Goal: Task Accomplishment & Management: Complete application form

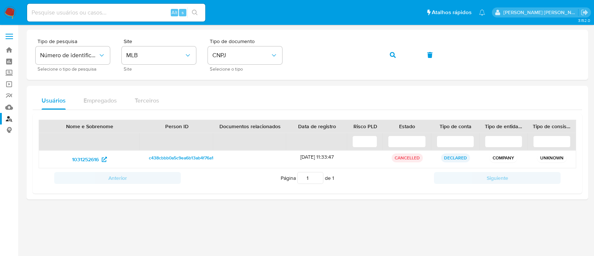
click at [432, 246] on div at bounding box center [307, 140] width 561 height 221
click at [394, 58] on span "button" at bounding box center [393, 55] width 6 height 16
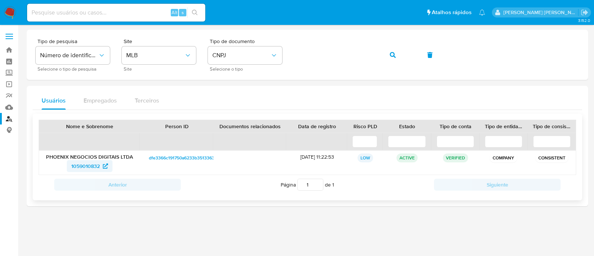
click at [91, 164] on span "1059010832" at bounding box center [85, 166] width 29 height 12
click at [392, 58] on span "button" at bounding box center [393, 55] width 6 height 16
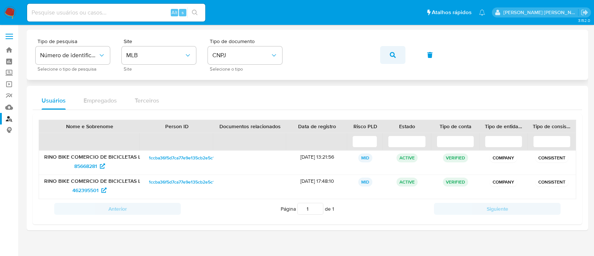
click at [388, 48] on button "button" at bounding box center [392, 55] width 25 height 18
click at [319, 43] on div "Tipo de pesquisa Número de identificação Selecione o tipo de pesquisa Site MLB …" at bounding box center [308, 55] width 544 height 32
click at [391, 52] on icon "button" at bounding box center [393, 55] width 6 height 6
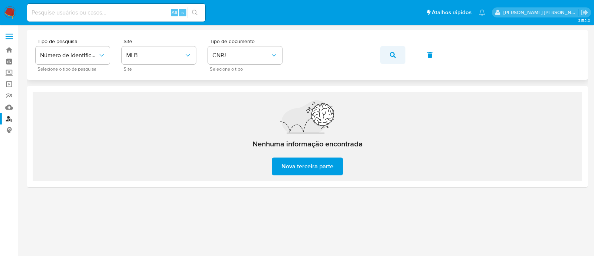
click at [404, 50] on button "button" at bounding box center [392, 55] width 25 height 18
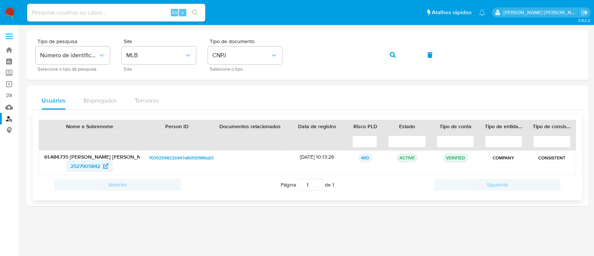
click at [88, 167] on span "2527905842" at bounding box center [86, 166] width 30 height 12
click at [394, 54] on icon "button" at bounding box center [393, 55] width 6 height 6
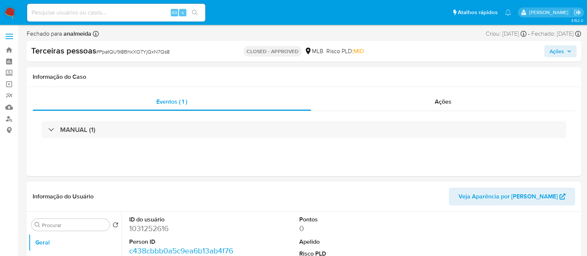
select select "10"
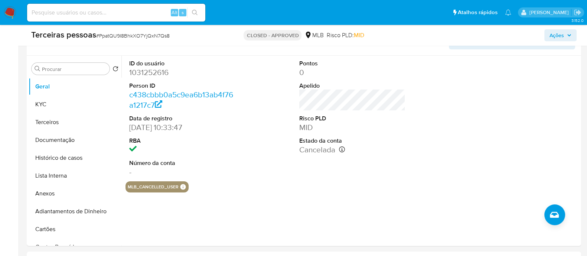
scroll to position [139, 0]
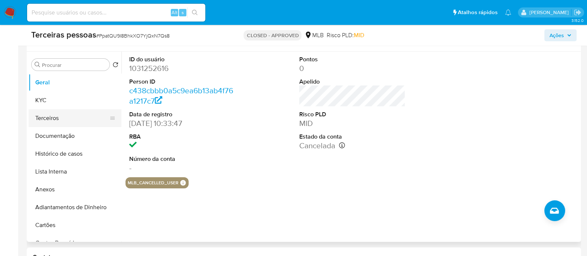
click at [65, 118] on button "Terceiros" at bounding box center [72, 118] width 87 height 18
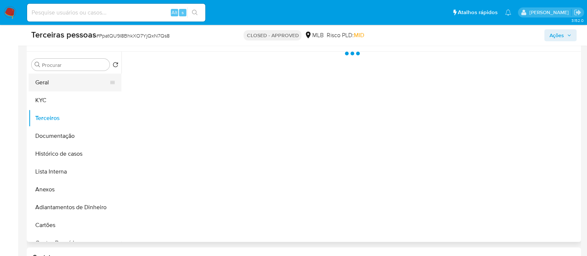
click at [64, 85] on button "Geral" at bounding box center [72, 83] width 87 height 18
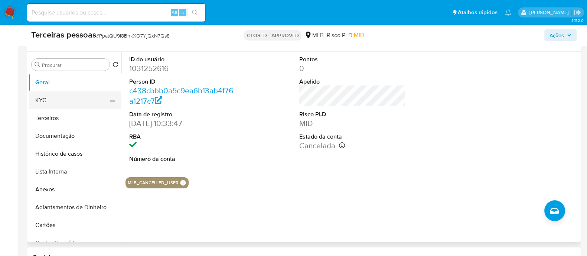
click at [65, 102] on button "KYC" at bounding box center [72, 100] width 87 height 18
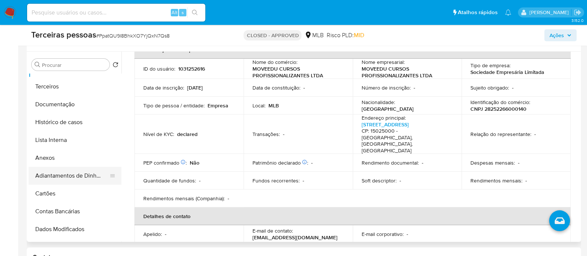
scroll to position [46, 0]
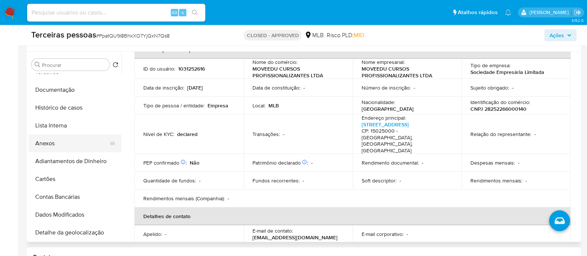
click at [61, 137] on button "Anexos" at bounding box center [72, 143] width 87 height 18
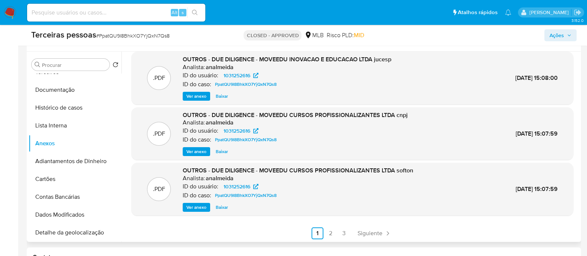
scroll to position [62, 0]
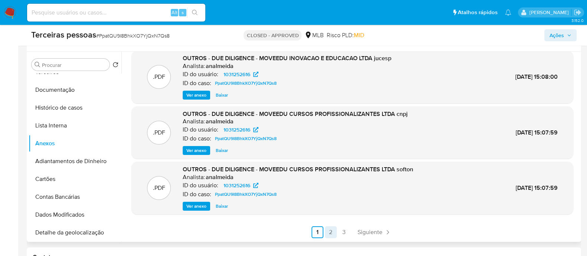
click at [330, 233] on link "2" at bounding box center [331, 232] width 12 height 12
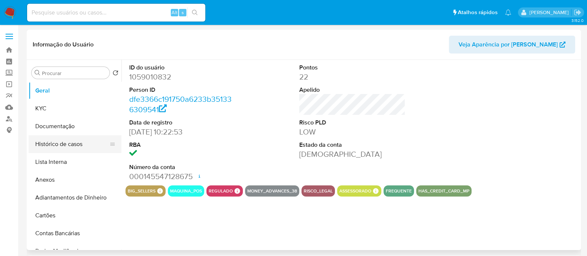
click at [49, 144] on button "Histórico de casos" at bounding box center [72, 144] width 87 height 18
select select "10"
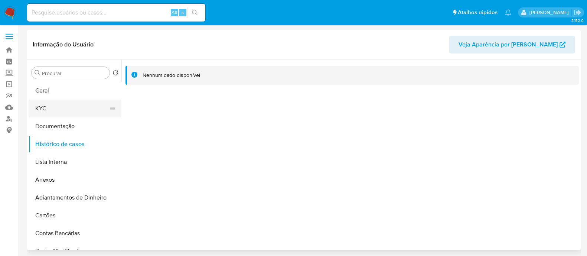
click at [43, 108] on button "KYC" at bounding box center [72, 108] width 87 height 18
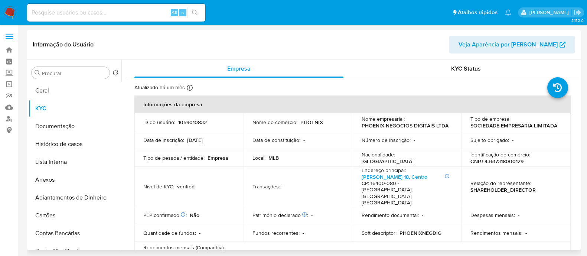
scroll to position [46, 0]
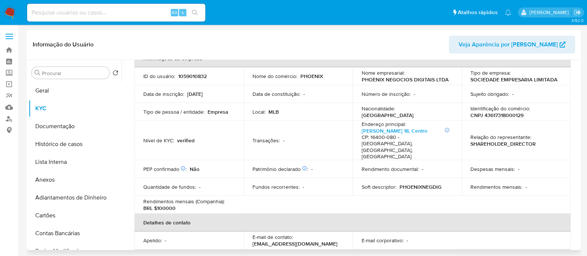
click at [507, 115] on p "CNPJ 43617318000129" at bounding box center [496, 115] width 53 height 7
copy p "43617318000129"
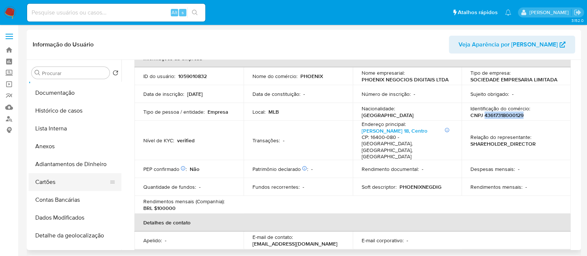
scroll to position [0, 0]
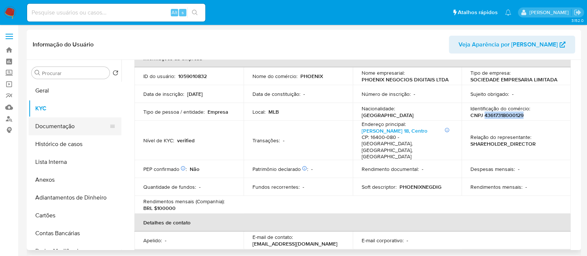
click at [66, 126] on button "Documentação" at bounding box center [72, 126] width 87 height 18
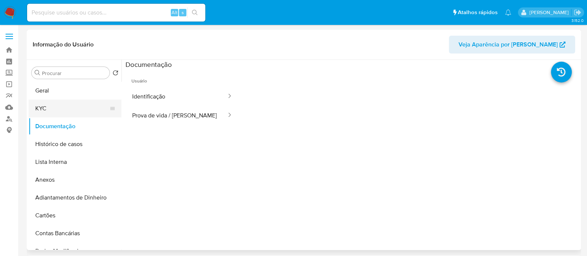
click at [65, 105] on button "KYC" at bounding box center [72, 108] width 87 height 18
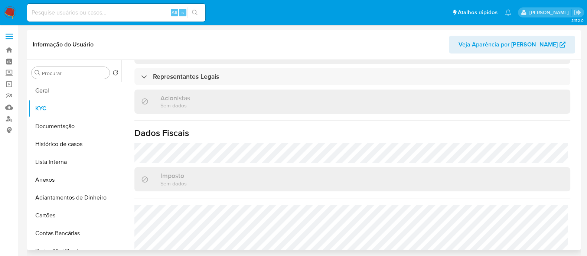
scroll to position [395, 0]
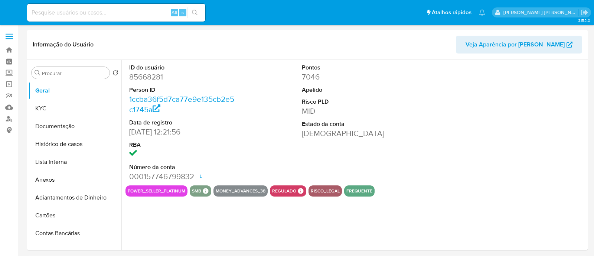
select select "10"
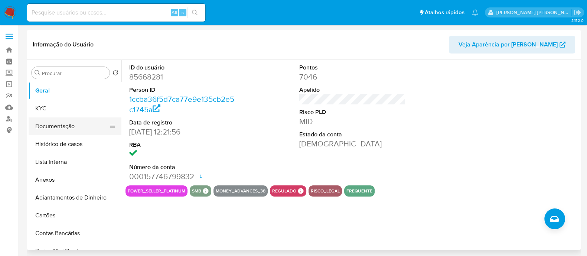
click at [58, 129] on button "Documentação" at bounding box center [72, 126] width 87 height 18
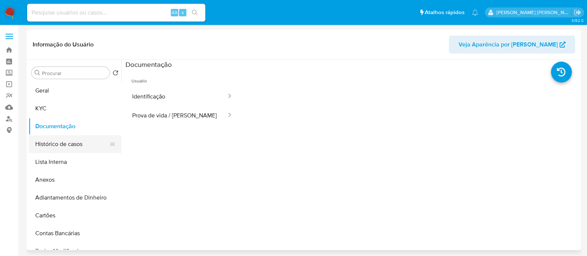
click at [81, 144] on button "Histórico de casos" at bounding box center [72, 144] width 87 height 18
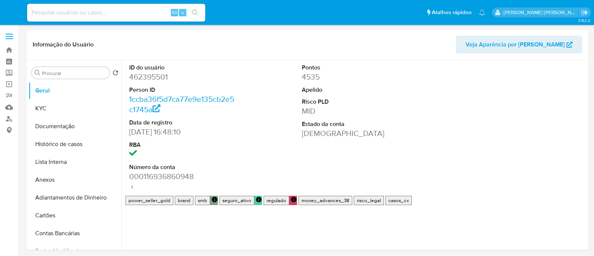
select select "10"
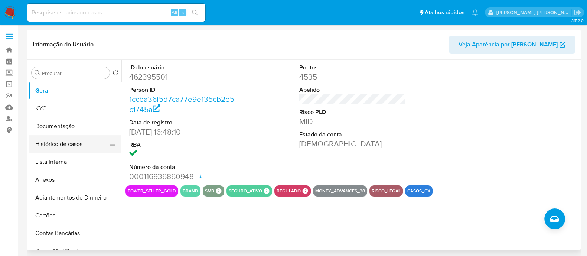
click at [81, 148] on button "Histórico de casos" at bounding box center [72, 144] width 87 height 18
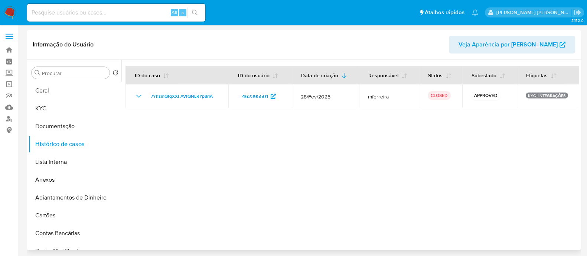
click at [358, 117] on div at bounding box center [350, 155] width 458 height 190
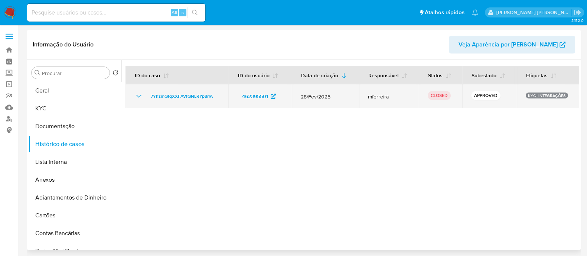
click at [332, 95] on span "28/Fev/2025" at bounding box center [325, 96] width 49 height 7
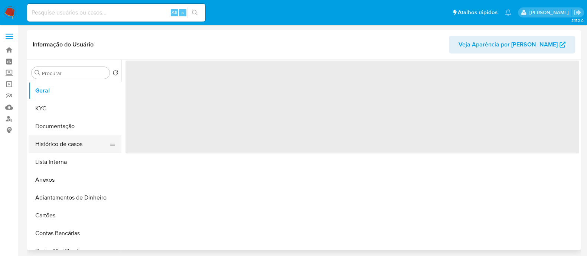
click at [51, 141] on button "Histórico de casos" at bounding box center [72, 144] width 87 height 18
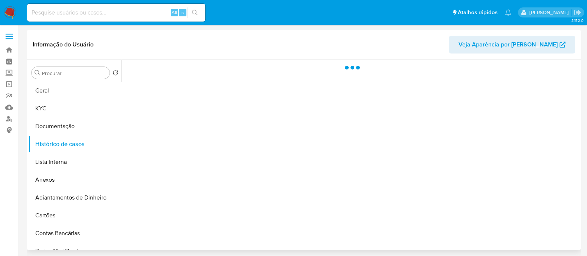
select select "10"
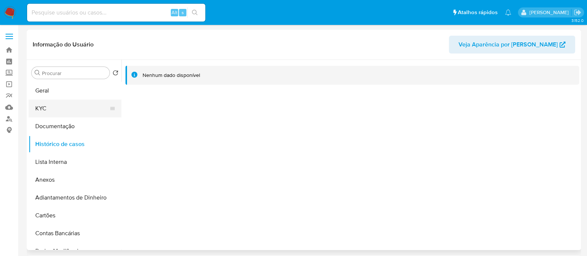
click at [48, 114] on button "KYC" at bounding box center [72, 108] width 87 height 18
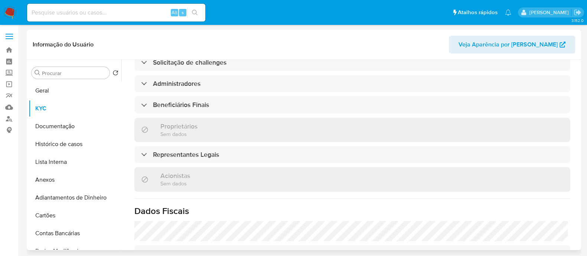
scroll to position [319, 0]
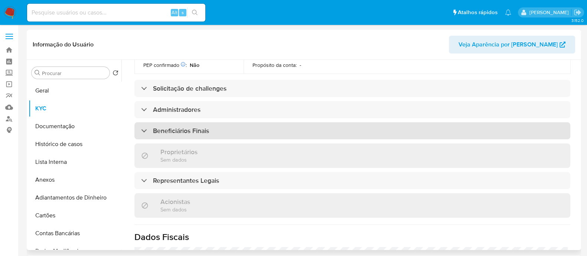
click at [185, 127] on h3 "Beneficiários Finais" at bounding box center [181, 131] width 56 height 8
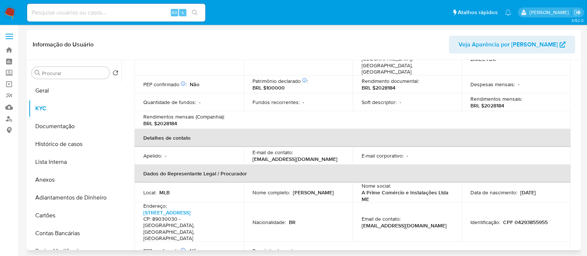
scroll to position [0, 0]
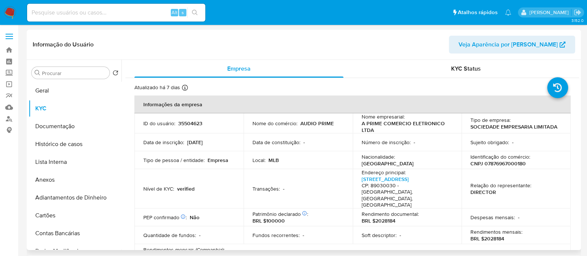
click at [489, 163] on p "CNPJ 07876967000180" at bounding box center [497, 163] width 55 height 7
copy p "07876967000180"
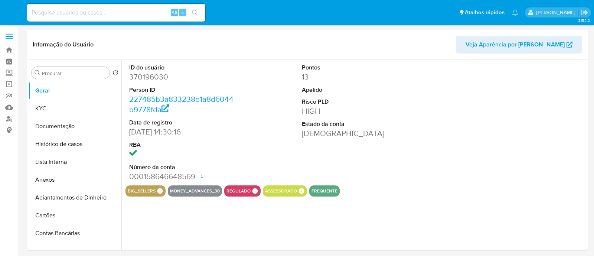
select select "10"
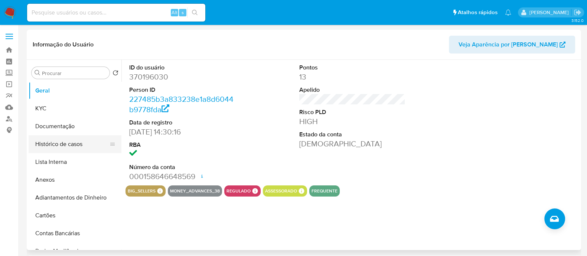
click at [68, 140] on button "Histórico de casos" at bounding box center [72, 144] width 87 height 18
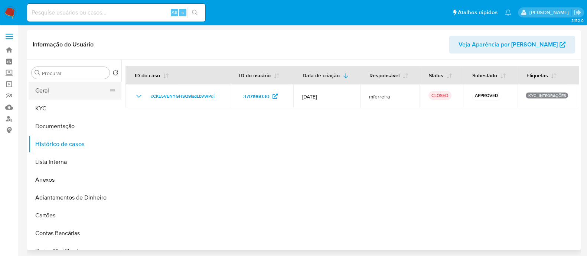
click at [78, 88] on button "Geral" at bounding box center [72, 91] width 87 height 18
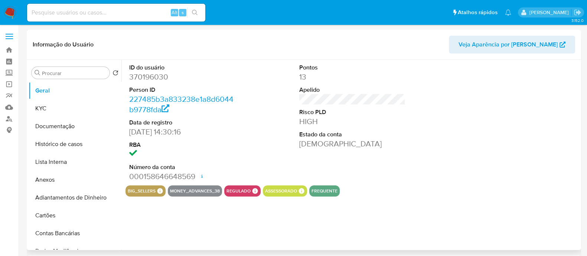
click at [423, 153] on div "ID do usuário 370196030 Person ID 227485b3a833238e1a8d6044b9778fda Data de regi…" at bounding box center [352, 122] width 454 height 125
click at [58, 120] on button "Documentação" at bounding box center [72, 126] width 87 height 18
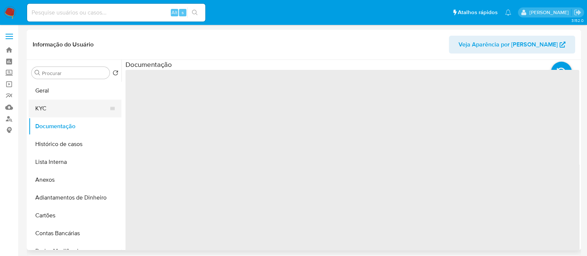
click at [62, 111] on button "KYC" at bounding box center [72, 108] width 87 height 18
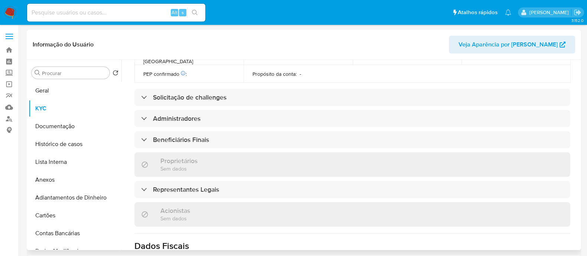
scroll to position [270, 0]
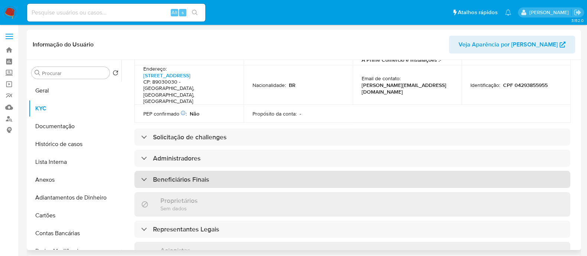
click at [231, 171] on div "Beneficiários Finais" at bounding box center [352, 179] width 436 height 17
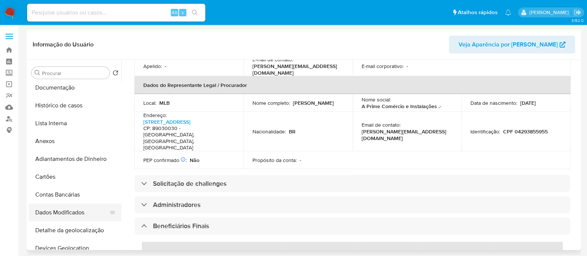
scroll to position [0, 0]
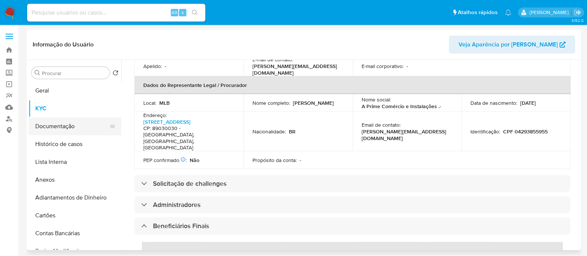
click at [59, 117] on button "Documentação" at bounding box center [72, 126] width 87 height 18
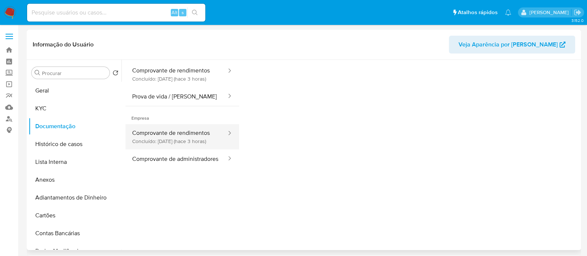
scroll to position [14, 0]
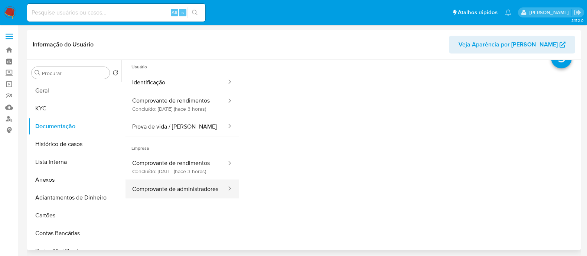
click at [169, 192] on button "Comprovante de administradores" at bounding box center [176, 188] width 102 height 19
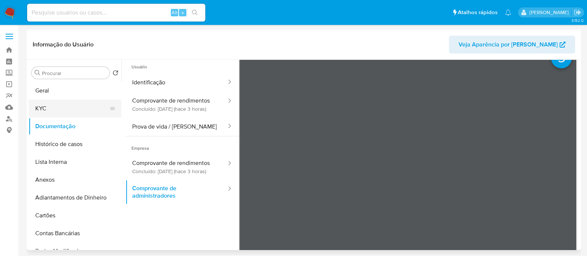
click at [37, 104] on button "KYC" at bounding box center [72, 108] width 87 height 18
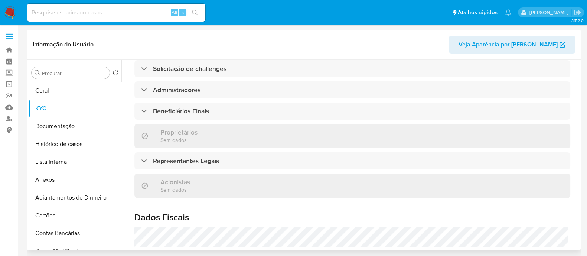
scroll to position [324, 0]
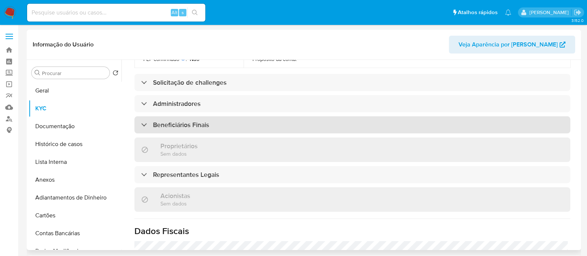
click at [208, 121] on h3 "Beneficiários Finais" at bounding box center [181, 125] width 56 height 8
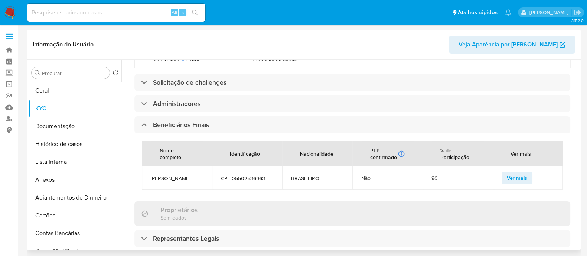
click at [157, 175] on span "ANA PAULA SCHULZ MARENGO" at bounding box center [177, 178] width 52 height 7
copy span "ANA PAULA SCHULZ MARENGO"
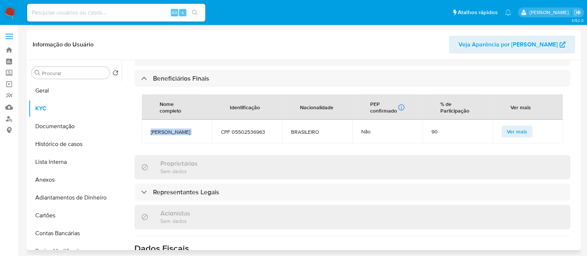
scroll to position [418, 0]
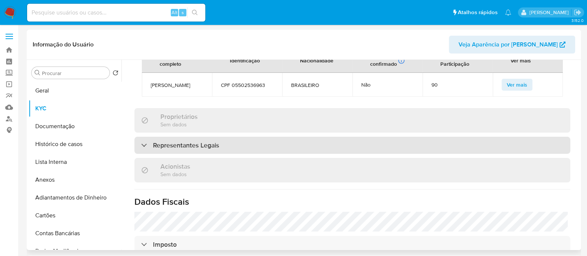
click at [306, 137] on div "Representantes Legais" at bounding box center [352, 145] width 436 height 17
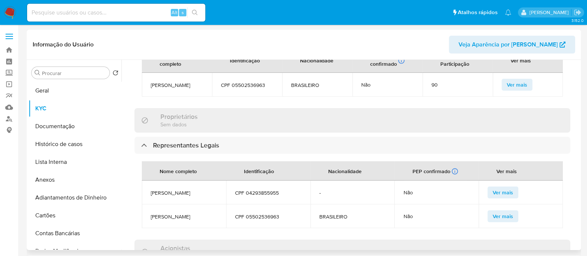
click at [189, 189] on span "FRANCISCO SANMARTIN MARENGO" at bounding box center [184, 192] width 66 height 7
copy span "FRANCISCO SANMARTIN MARENGO"
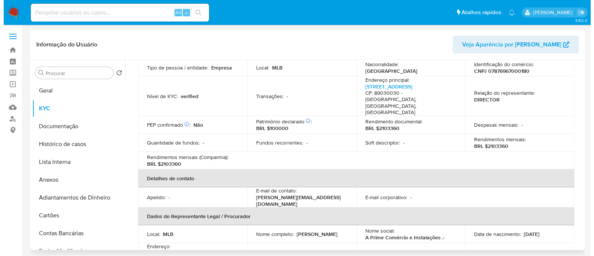
scroll to position [0, 0]
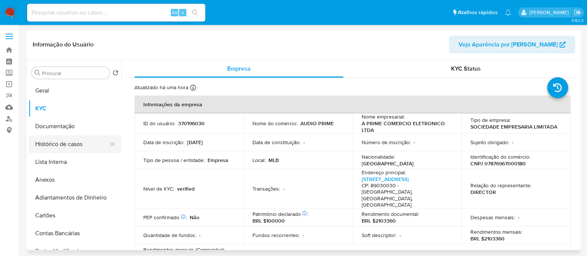
click at [66, 143] on button "Histórico de casos" at bounding box center [72, 144] width 87 height 18
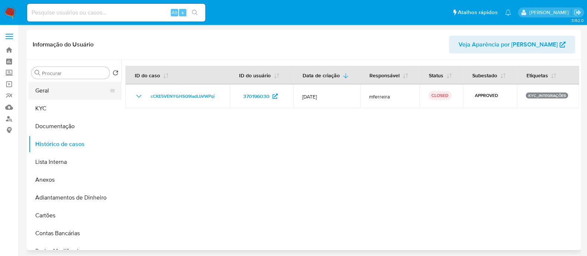
click at [46, 87] on button "Geral" at bounding box center [72, 91] width 87 height 18
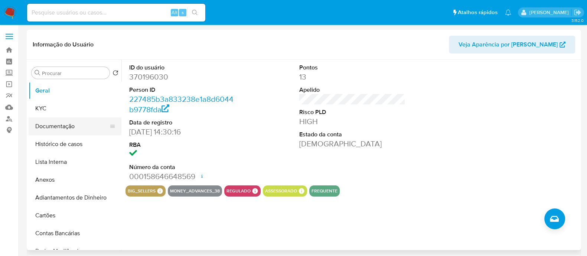
click at [64, 125] on button "Documentação" at bounding box center [72, 126] width 87 height 18
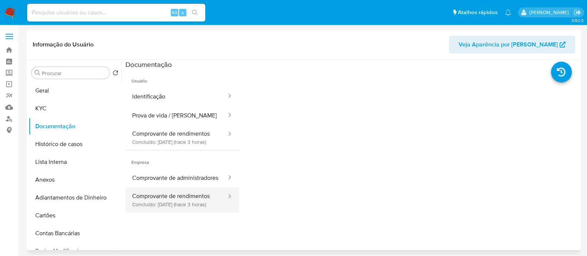
click at [180, 212] on button "Comprovante de rendimentos Concluído: 12/08/2025 (hace 3 horas)" at bounding box center [176, 199] width 102 height 25
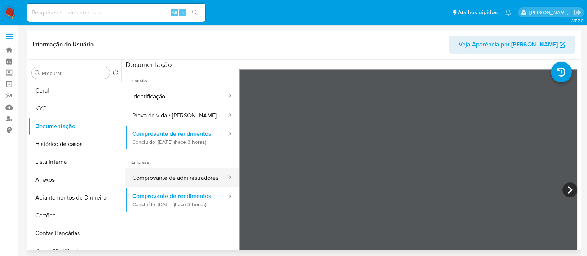
click at [200, 186] on button "Comprovante de administradores" at bounding box center [176, 177] width 102 height 19
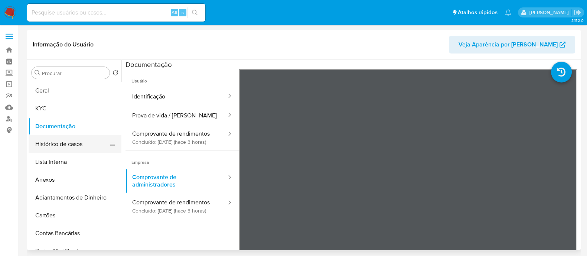
click at [81, 145] on button "Histórico de casos" at bounding box center [72, 144] width 87 height 18
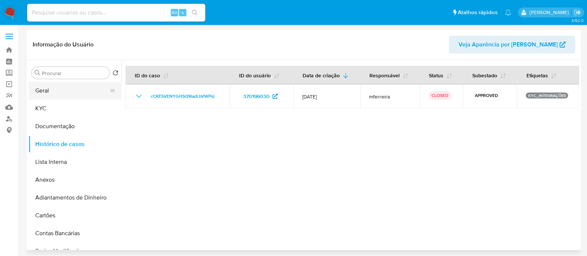
click at [65, 93] on button "Geral" at bounding box center [72, 91] width 87 height 18
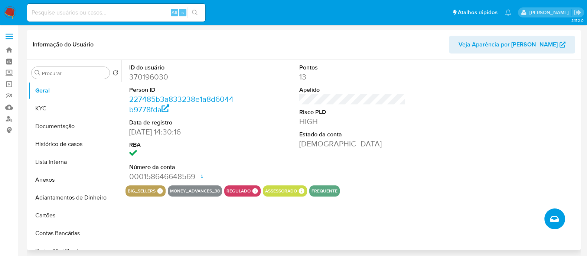
click at [554, 218] on icon "Criar caso manual" at bounding box center [554, 218] width 9 height 9
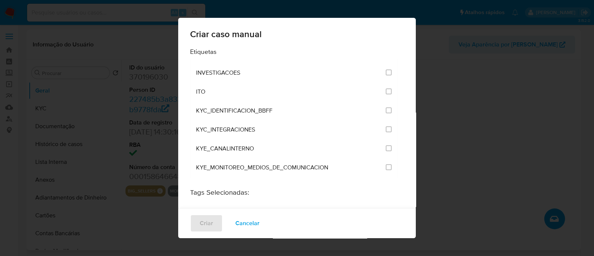
scroll to position [603, 0]
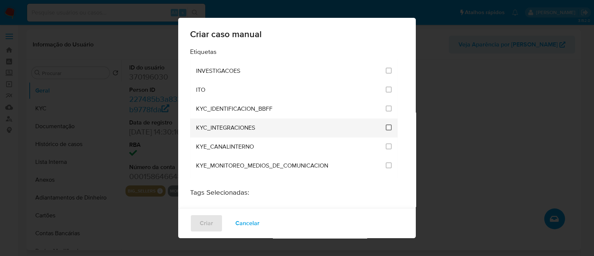
click at [386, 124] on input "2093" at bounding box center [389, 127] width 6 height 6
checkbox input "true"
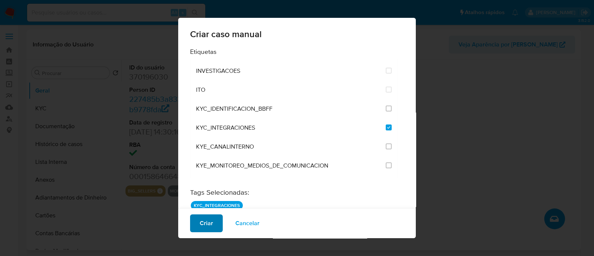
click at [206, 222] on span "Criar" at bounding box center [206, 223] width 13 height 16
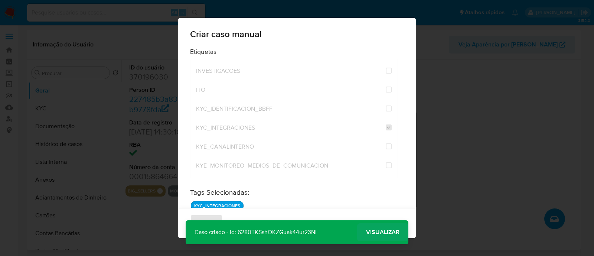
click at [372, 232] on span "Visualizar" at bounding box center [382, 232] width 33 height 0
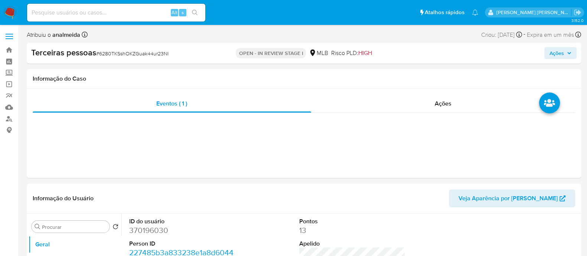
select select "10"
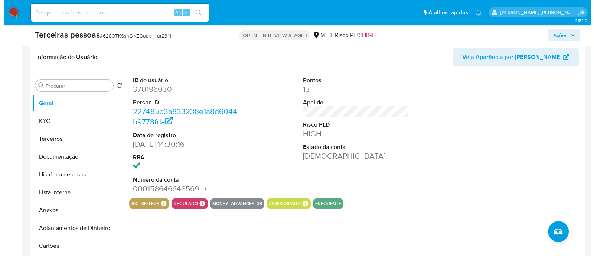
scroll to position [185, 0]
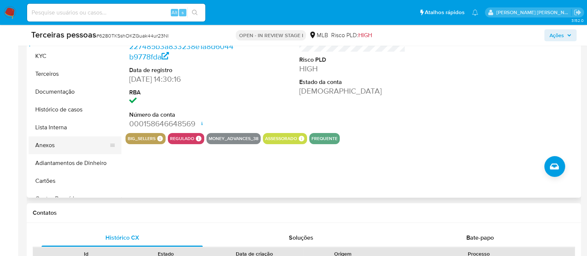
click at [72, 143] on button "Anexos" at bounding box center [72, 145] width 87 height 18
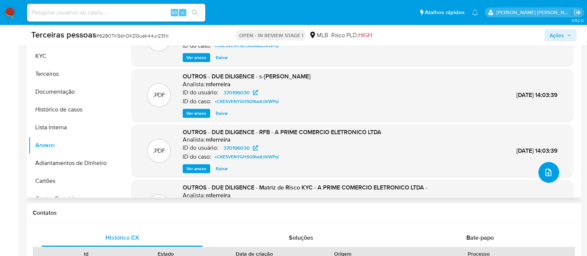
click at [549, 173] on span "upload-file" at bounding box center [548, 172] width 9 height 9
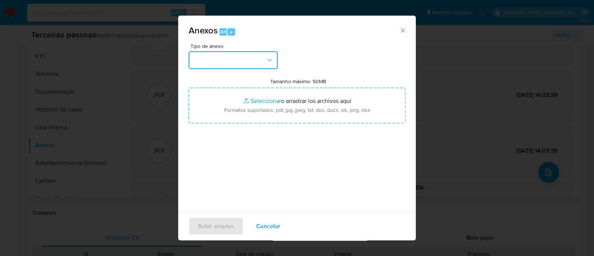
click at [225, 62] on button "button" at bounding box center [233, 60] width 89 height 18
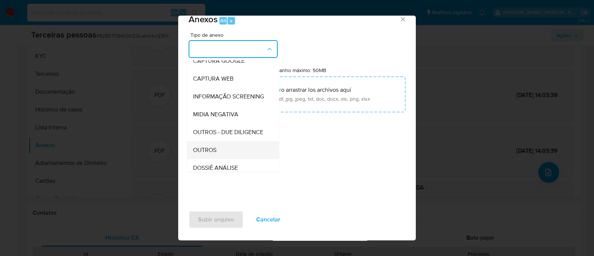
scroll to position [92, 0]
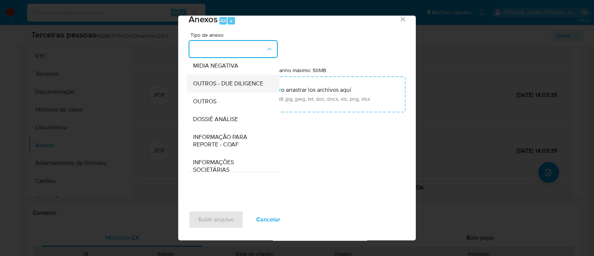
click at [245, 87] on span "OUTROS - DUE DILIGENCE" at bounding box center [228, 83] width 70 height 7
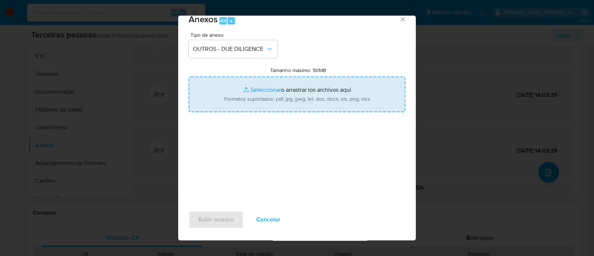
click at [226, 87] on input "Tamanho máximo: 50MB Seleccionar archivos" at bounding box center [297, 94] width 217 height 36
type input "C:\fakepath\Matriz de Risco - A PRIME COMERCIO ELETRONICO LTDA.pdf"
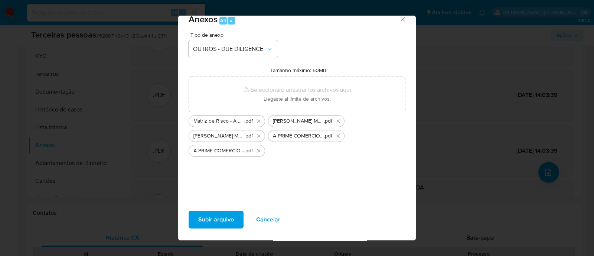
click at [232, 218] on span "Subir arquivo" at bounding box center [216, 219] width 36 height 16
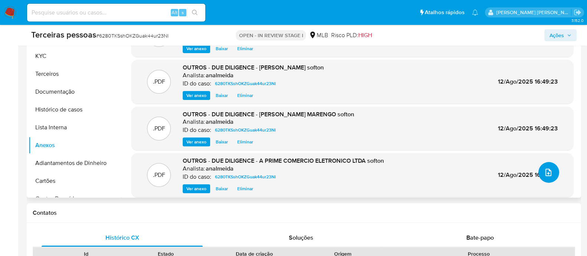
click at [545, 170] on icon "upload-file" at bounding box center [548, 172] width 9 height 9
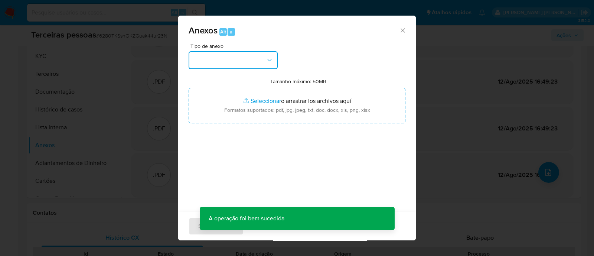
click at [217, 64] on button "button" at bounding box center [233, 60] width 89 height 18
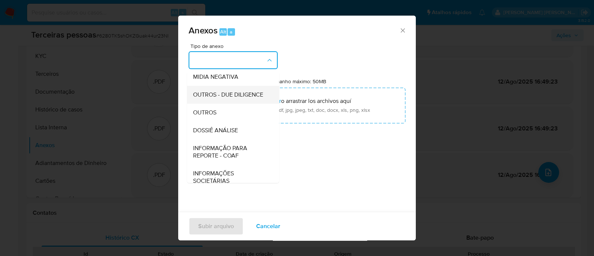
click at [231, 98] on span "OUTROS - DUE DILIGENCE" at bounding box center [228, 94] width 70 height 7
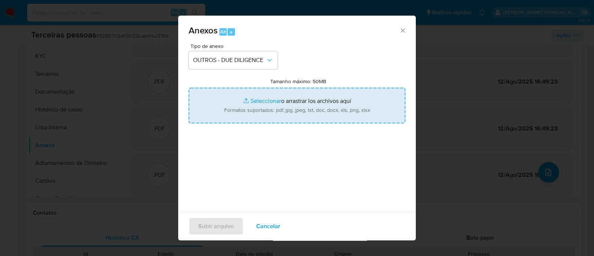
click at [310, 94] on input "Tamanho máximo: 50MB Seleccionar archivos" at bounding box center [297, 106] width 217 height 36
type input "C:\fakepath\A PRIME COMERCIO ELETRONICO LTDA contrato social.pdf"
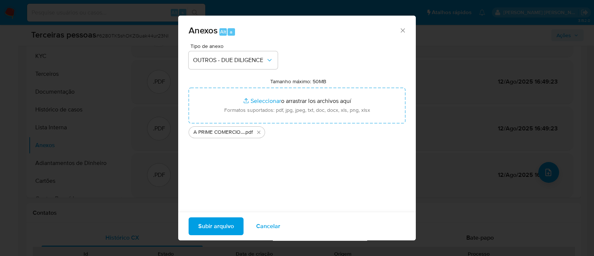
click at [215, 230] on span "Subir arquivo" at bounding box center [216, 226] width 36 height 16
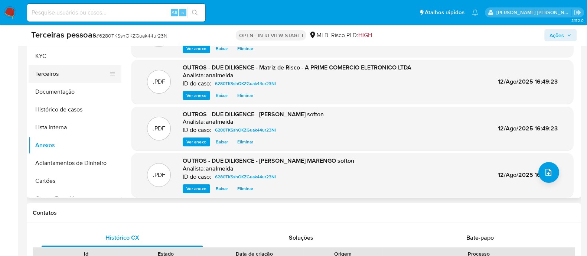
click at [83, 75] on button "Terceiros" at bounding box center [72, 74] width 87 height 18
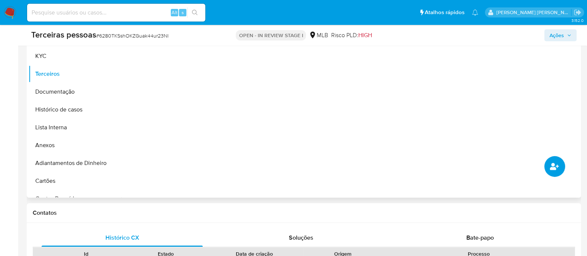
click at [556, 165] on icon "common.add_complementary_information" at bounding box center [554, 166] width 9 height 7
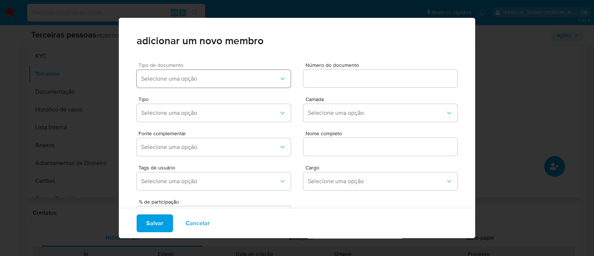
click at [243, 73] on button "Selecione uma opção" at bounding box center [214, 79] width 154 height 18
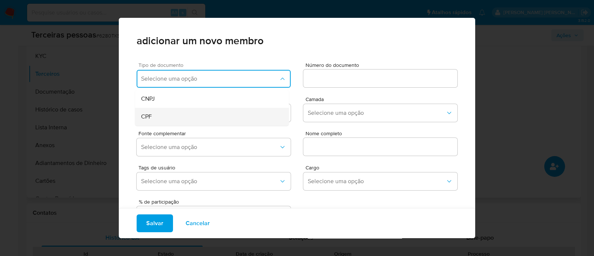
click at [191, 116] on div "CPF" at bounding box center [198, 117] width 114 height 18
click at [319, 80] on input at bounding box center [380, 79] width 154 height 10
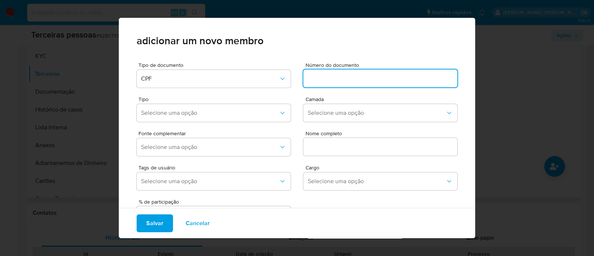
paste input "055.025.369-63"
type input "055.025.369-63"
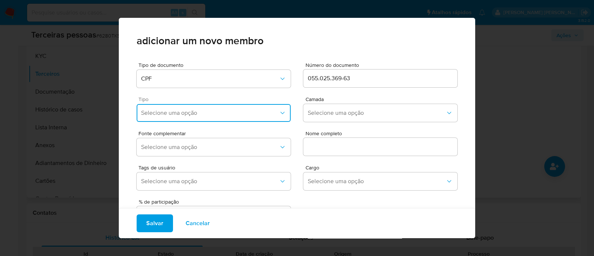
click at [253, 120] on button "Selecione uma opção" at bounding box center [214, 113] width 154 height 18
click at [205, 203] on div "Accionistas" at bounding box center [198, 204] width 114 height 18
click at [316, 112] on span "Selecione uma opção" at bounding box center [377, 112] width 138 height 7
click at [316, 124] on div "Camada Selecione uma opção" at bounding box center [380, 111] width 154 height 28
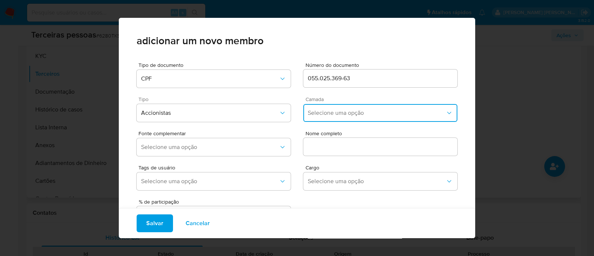
click at [314, 109] on span "Selecione uma opção" at bounding box center [377, 112] width 138 height 7
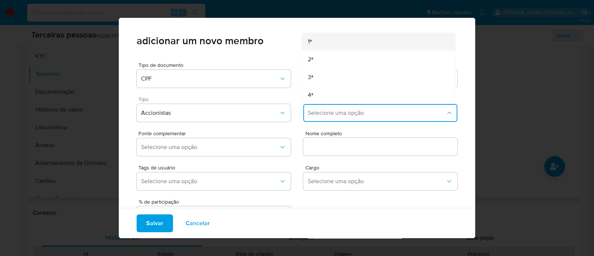
click at [310, 40] on div "1ª" at bounding box center [365, 42] width 114 height 18
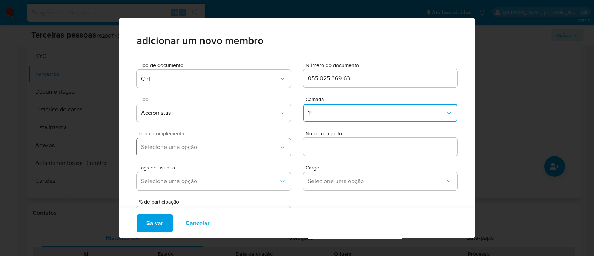
click at [234, 153] on button "Selecione uma opção" at bounding box center [214, 147] width 154 height 18
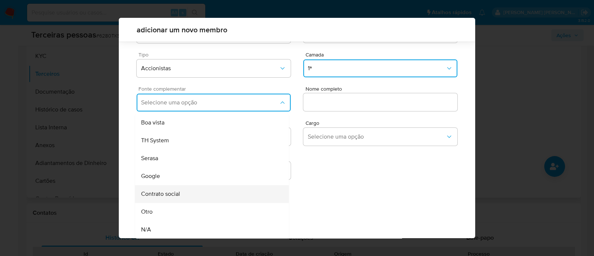
click at [184, 196] on div "Contrato social" at bounding box center [198, 194] width 114 height 18
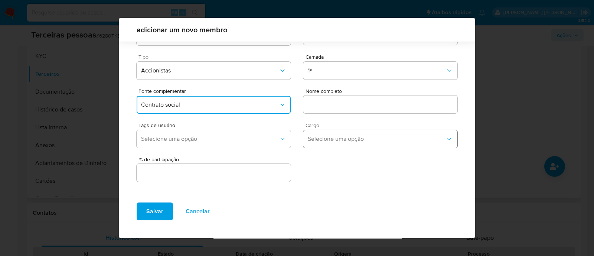
scroll to position [27, 0]
click at [356, 101] on input "text" at bounding box center [380, 105] width 154 height 10
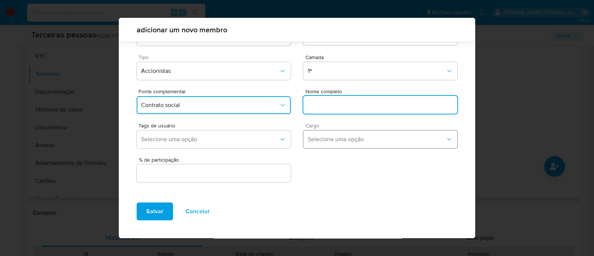
scroll to position [0, 0]
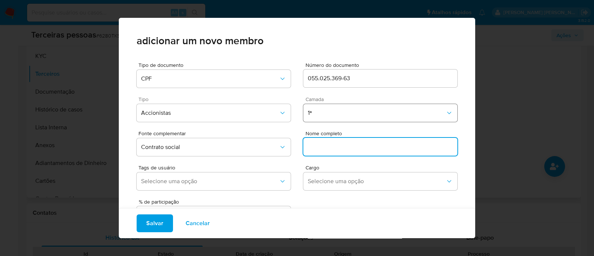
paste input "ANA PAULA SCHULZ"
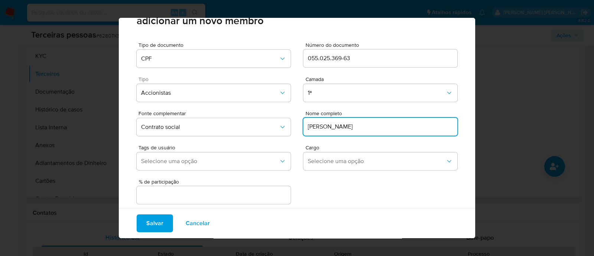
scroll to position [30, 0]
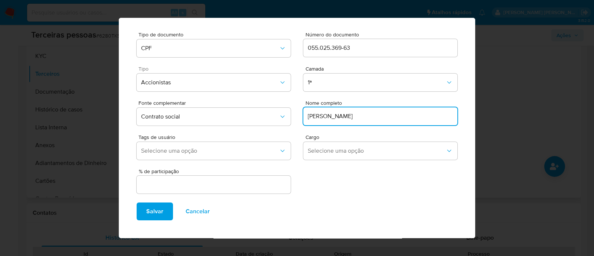
type input "ANA PAULA SCHULZ"
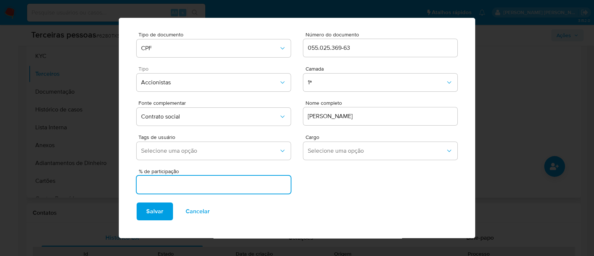
click at [254, 182] on input "text" at bounding box center [214, 185] width 154 height 10
type input "90"
click at [156, 213] on span "Salvar" at bounding box center [154, 211] width 17 height 16
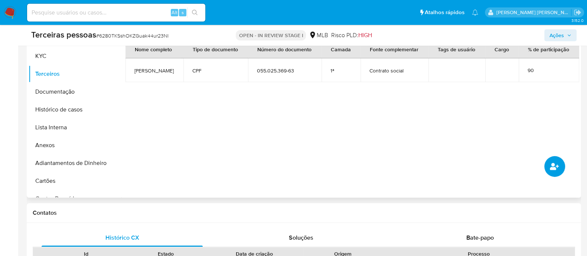
click at [551, 168] on icon "common.add_complementary_information" at bounding box center [554, 166] width 9 height 7
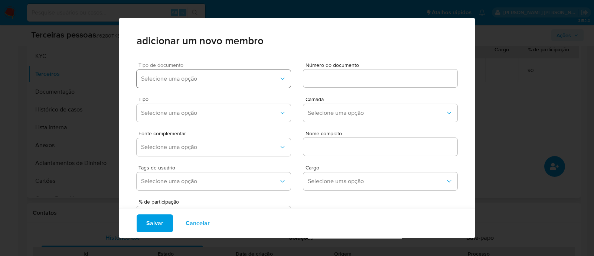
click at [149, 77] on span "Selecione uma opção" at bounding box center [210, 78] width 138 height 7
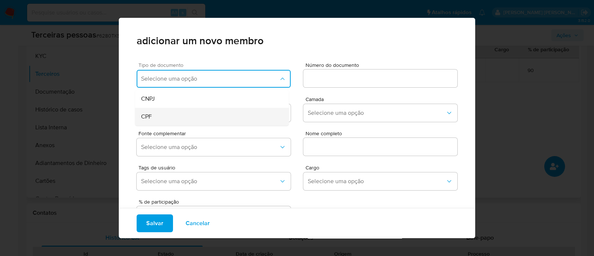
click at [165, 120] on div "CPF" at bounding box center [198, 117] width 114 height 18
click at [343, 76] on input at bounding box center [380, 79] width 154 height 10
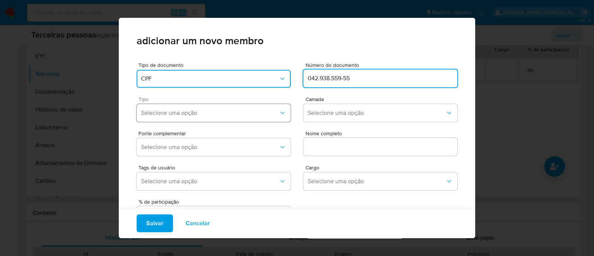
type input "042.938.559-55"
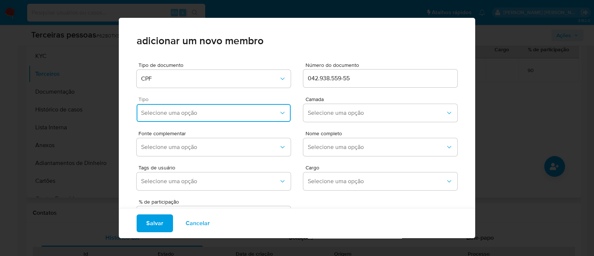
click at [187, 114] on span "Selecione uma opção" at bounding box center [210, 112] width 138 height 7
click at [168, 203] on span "Accionistas" at bounding box center [156, 203] width 30 height 7
click at [322, 104] on button "Selecione uma opção" at bounding box center [380, 113] width 154 height 18
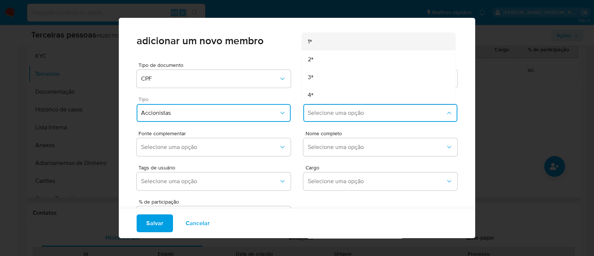
click at [320, 38] on div "1ª" at bounding box center [365, 42] width 114 height 18
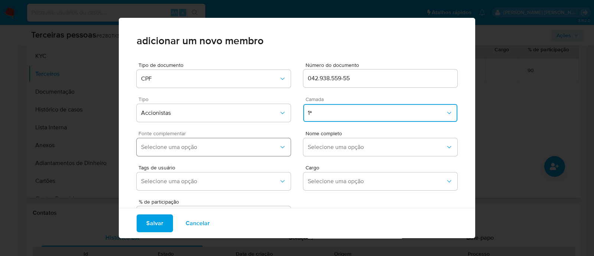
click at [249, 146] on span "Selecione uma opção" at bounding box center [210, 146] width 138 height 7
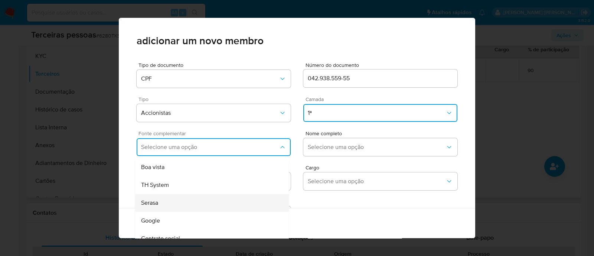
scroll to position [30, 0]
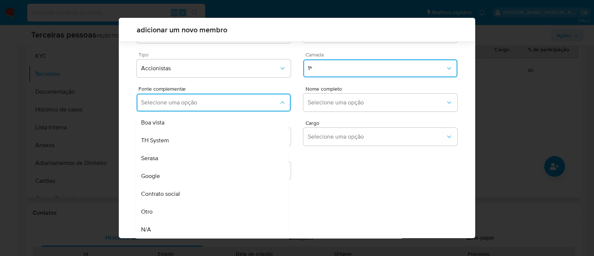
click at [202, 200] on div "Contrato social" at bounding box center [198, 194] width 114 height 18
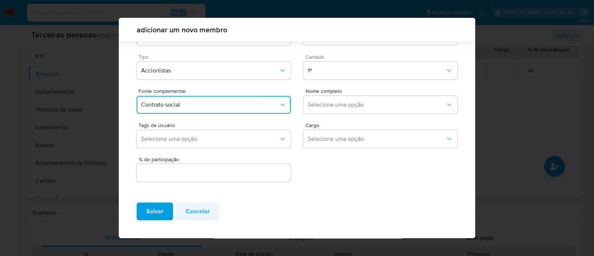
scroll to position [27, 0]
click at [308, 107] on span "Selecione uma opção" at bounding box center [377, 104] width 138 height 7
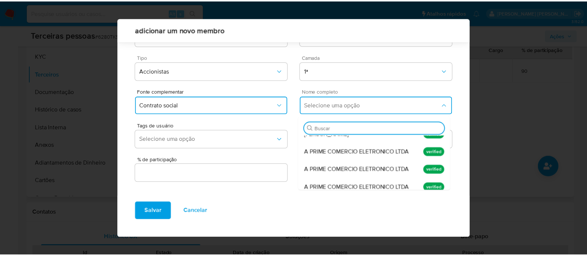
scroll to position [0, 0]
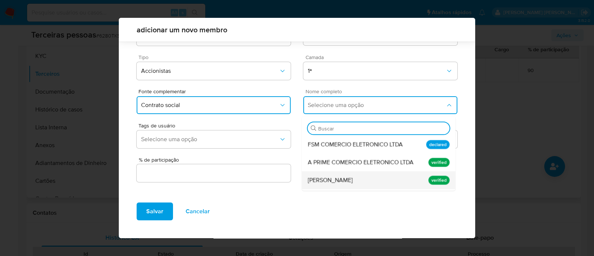
click at [353, 184] on span "Francisco Sanmartin Marengo" at bounding box center [330, 179] width 45 height 7
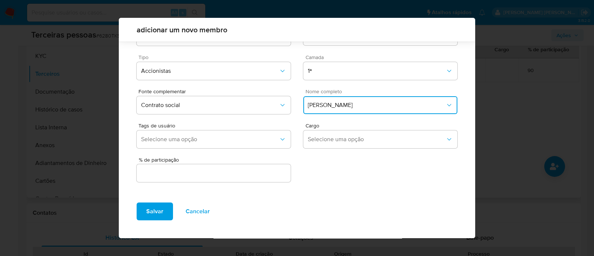
click at [246, 166] on div at bounding box center [214, 173] width 154 height 18
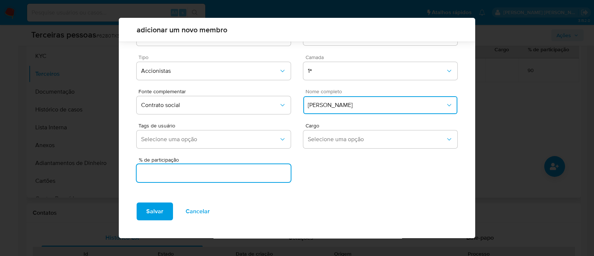
click at [239, 172] on input "text" at bounding box center [214, 173] width 154 height 10
type input "10"
click at [145, 205] on button "Salvar" at bounding box center [155, 211] width 36 height 18
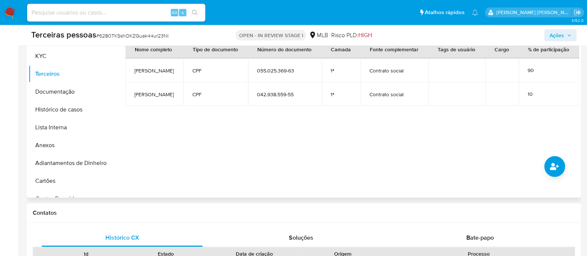
click at [549, 39] on span "Ações" at bounding box center [556, 35] width 14 height 12
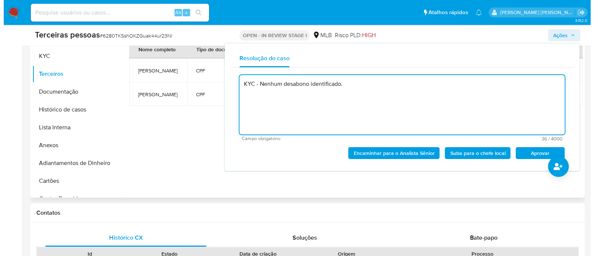
scroll to position [139, 0]
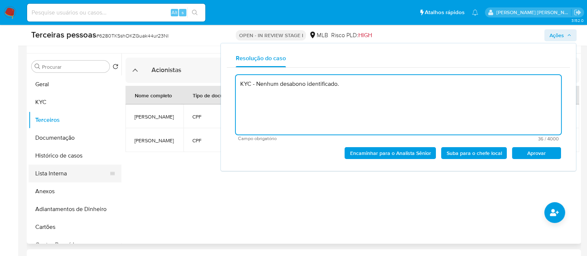
type textarea "KYC - Nenhum desabono identificado."
click at [63, 165] on button "Lista Interna" at bounding box center [72, 173] width 87 height 18
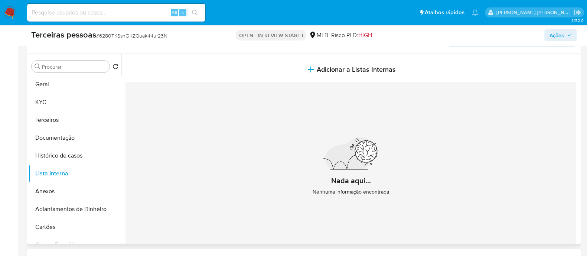
click at [365, 50] on div "Informação do Usuário Veja Aparência por Pessoa" at bounding box center [304, 38] width 554 height 30
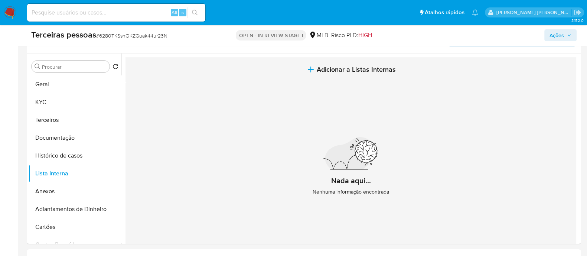
click at [352, 60] on button "Adicionar a Listas Internas" at bounding box center [350, 69] width 451 height 25
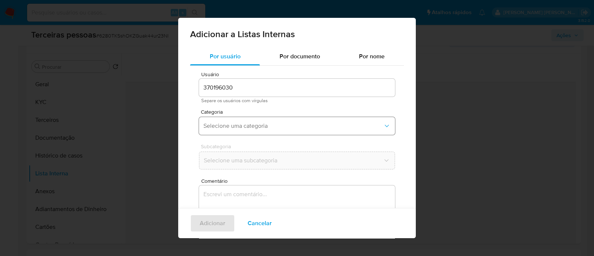
click at [268, 120] on button "Selecione uma categoria" at bounding box center [297, 126] width 196 height 18
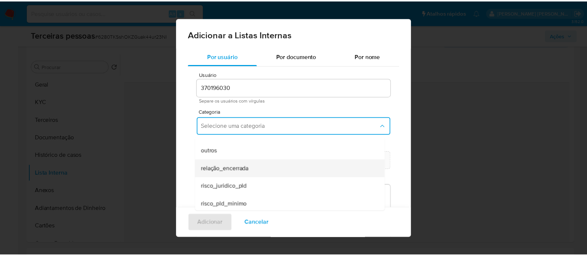
scroll to position [193, 0]
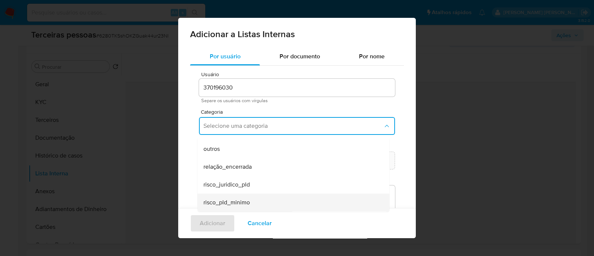
click at [264, 199] on div "risco_pld_minimo" at bounding box center [291, 202] width 176 height 18
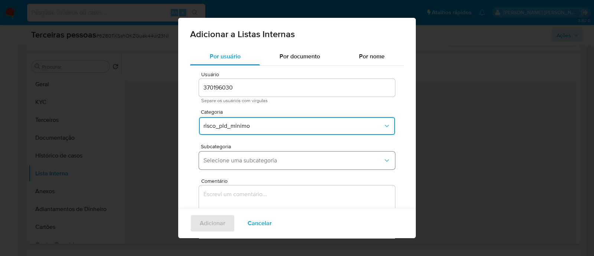
click at [269, 155] on button "Selecione uma subcategoria" at bounding box center [297, 160] width 196 height 18
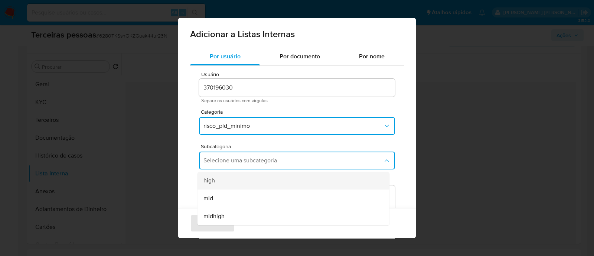
click at [239, 177] on div "high" at bounding box center [291, 181] width 176 height 18
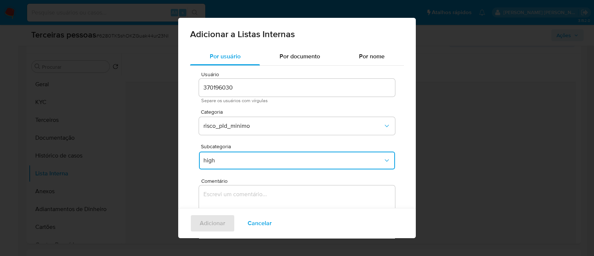
click at [280, 201] on textarea "Comentário" at bounding box center [297, 220] width 196 height 71
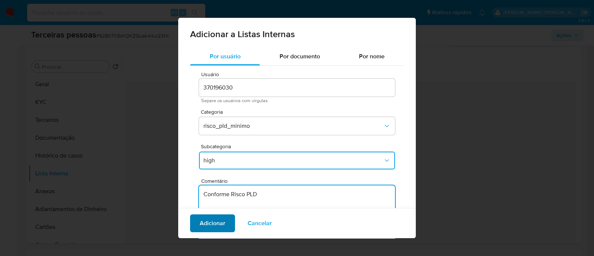
type textarea "Conforme Risco PLD"
click at [203, 223] on span "Adicionar" at bounding box center [213, 223] width 26 height 16
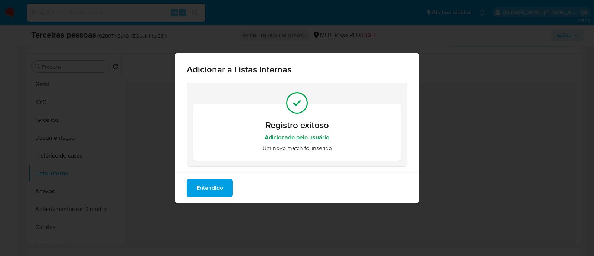
click at [203, 191] on span "Entendido" at bounding box center [209, 188] width 27 height 16
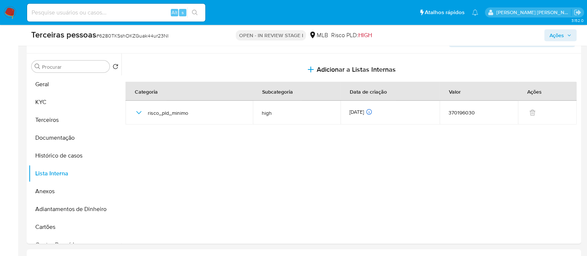
click at [555, 38] on span "Ações" at bounding box center [556, 35] width 14 height 12
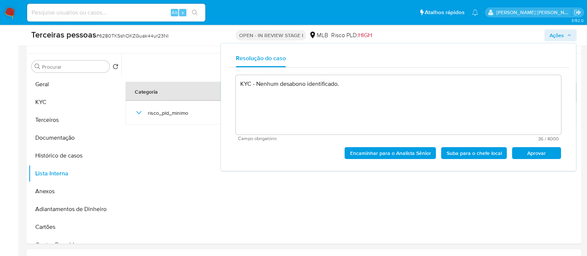
click at [529, 157] on span "Aprovar" at bounding box center [536, 153] width 39 height 10
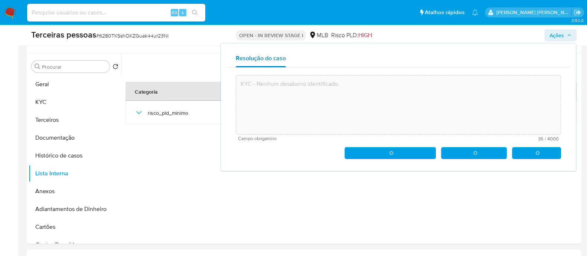
type textarea "KYC - Nenhum desabono identificado."
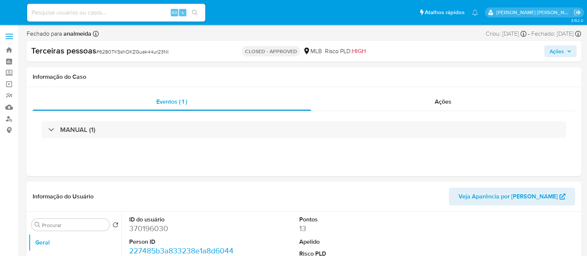
select select "10"
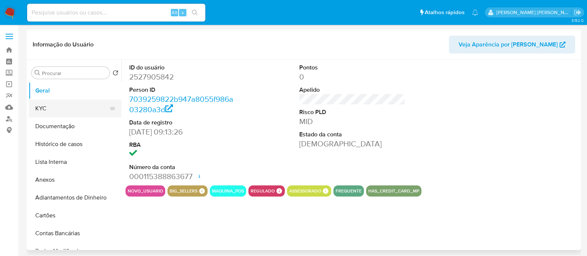
click at [45, 109] on button "KYC" at bounding box center [72, 108] width 87 height 18
select select "10"
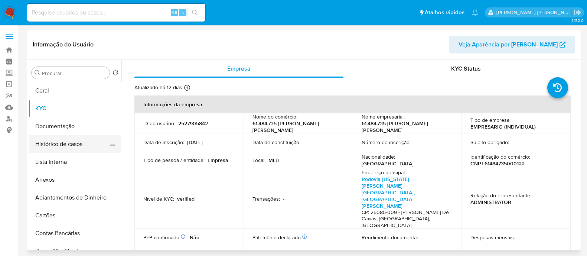
click at [77, 146] on button "Histórico de casos" at bounding box center [72, 144] width 87 height 18
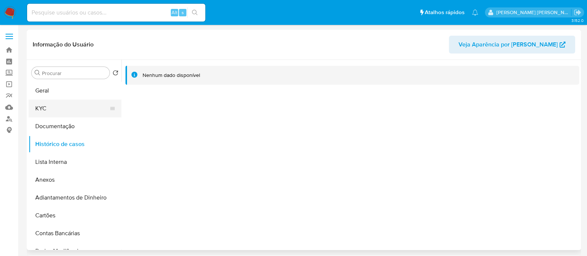
click at [61, 108] on button "KYC" at bounding box center [72, 108] width 87 height 18
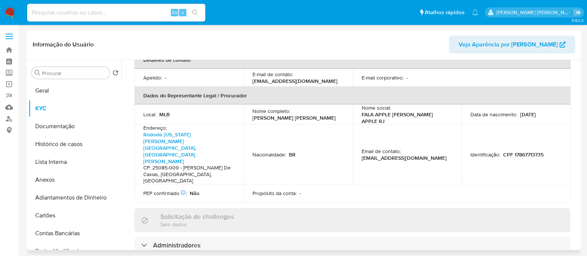
scroll to position [232, 0]
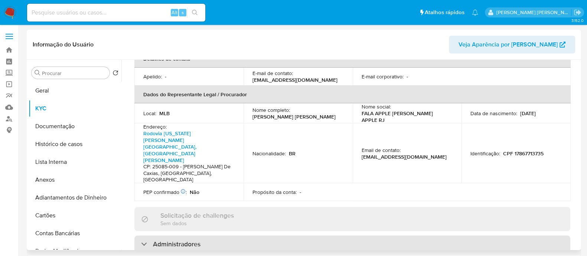
click at [236, 235] on div "Administradores" at bounding box center [352, 243] width 436 height 17
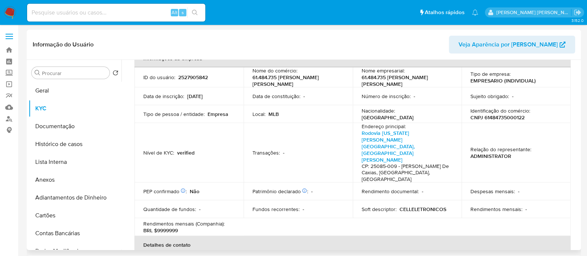
scroll to position [0, 0]
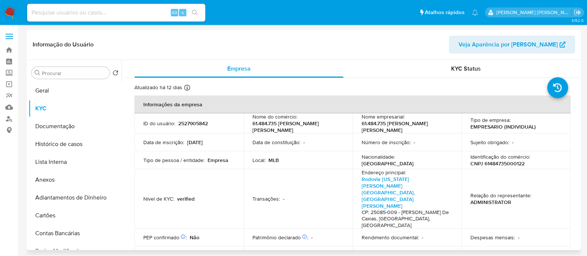
click at [506, 166] on p "CNPJ 61484735000122" at bounding box center [497, 163] width 54 height 7
copy p "61484735000122"
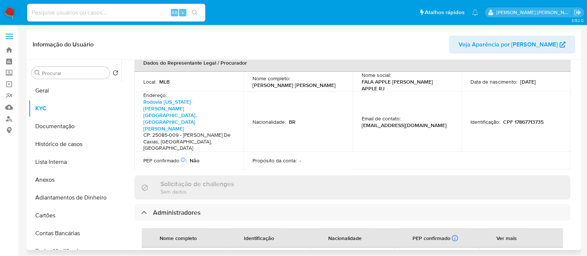
scroll to position [310, 0]
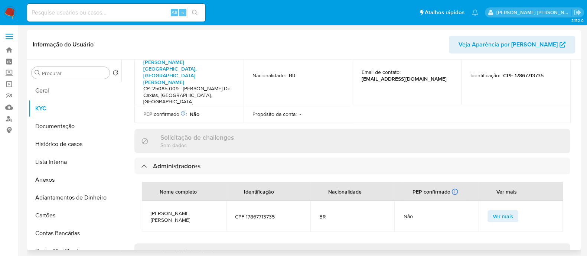
click at [197, 210] on span "Victor Hugo Luiz Guimaraes" at bounding box center [184, 216] width 66 height 13
copy span "Victor Hugo Luiz Guimaraes"
click at [40, 84] on button "Geral" at bounding box center [72, 91] width 87 height 18
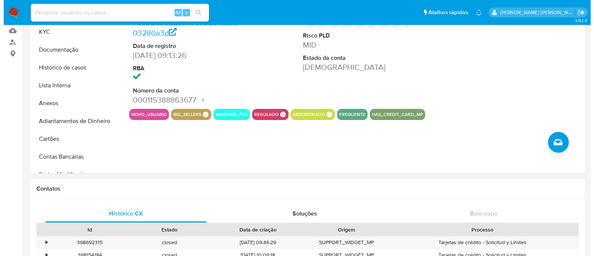
scroll to position [0, 0]
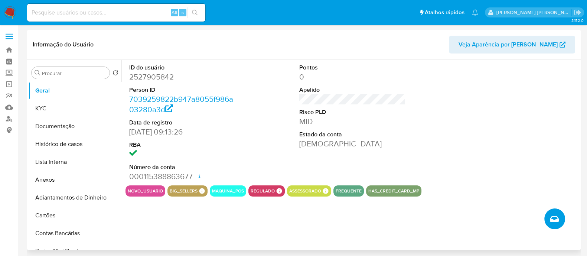
click at [555, 219] on icon "Criar caso manual" at bounding box center [554, 218] width 9 height 9
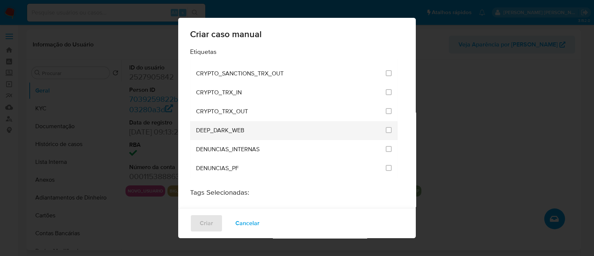
scroll to position [557, 0]
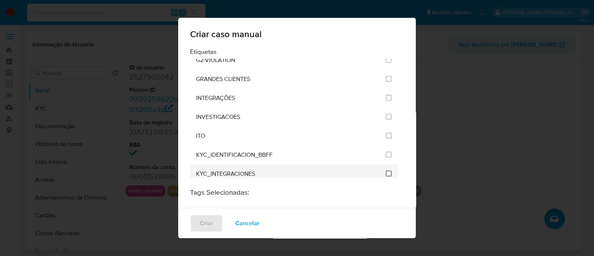
click at [386, 170] on input "2093" at bounding box center [389, 173] width 6 height 6
checkbox input "true"
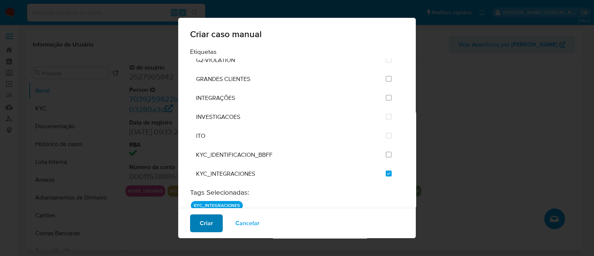
click at [210, 220] on span "Criar" at bounding box center [206, 223] width 13 height 16
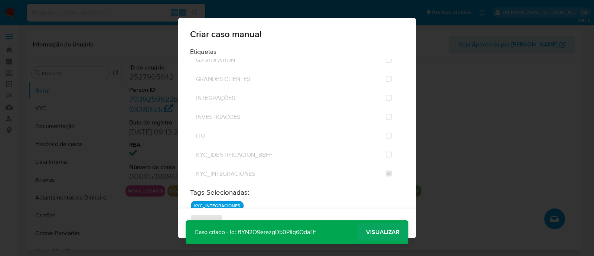
click at [390, 232] on span "Visualizar" at bounding box center [382, 232] width 33 height 0
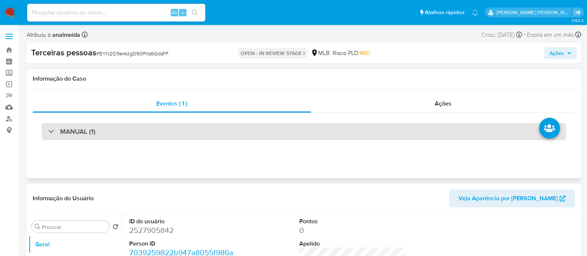
select select "10"
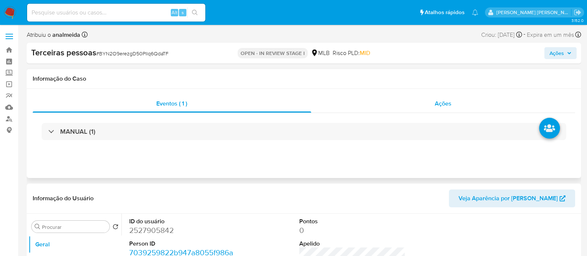
click at [444, 111] on div "Ações" at bounding box center [443, 104] width 264 height 18
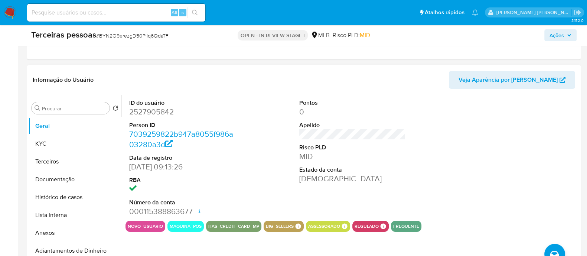
scroll to position [139, 0]
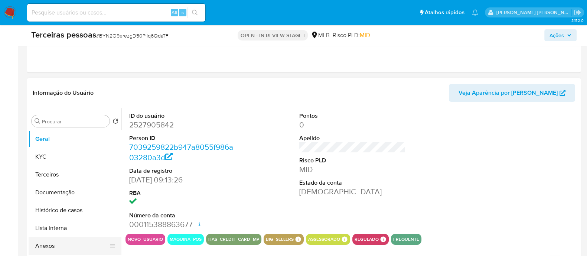
click at [37, 250] on button "Anexos" at bounding box center [72, 246] width 87 height 18
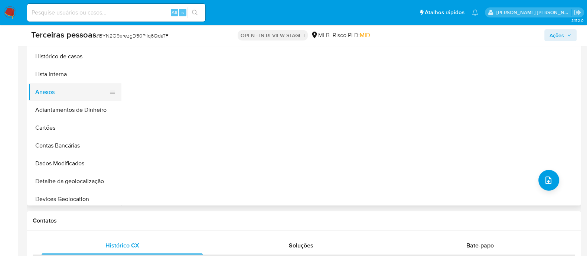
scroll to position [46, 0]
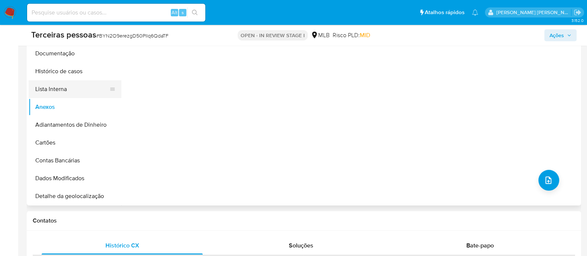
click at [67, 89] on button "Lista Interna" at bounding box center [72, 89] width 87 height 18
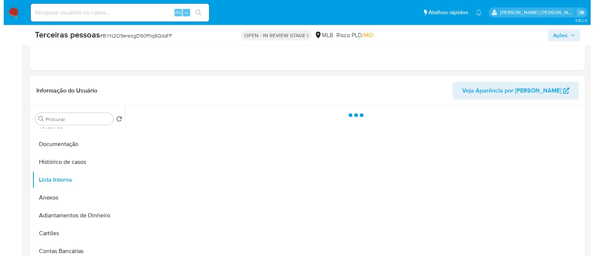
scroll to position [139, 0]
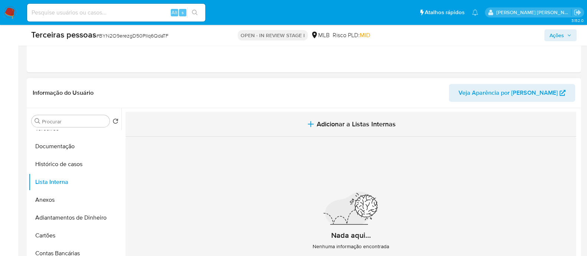
click at [414, 128] on button "Adicionar a Listas Internas" at bounding box center [350, 124] width 451 height 25
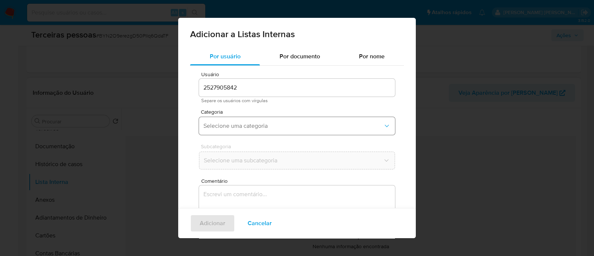
click at [253, 122] on span "Selecione uma categoria" at bounding box center [293, 125] width 180 height 7
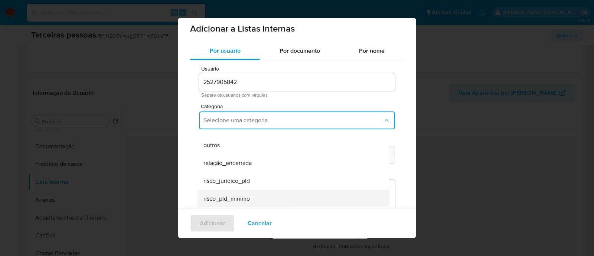
scroll to position [193, 0]
click at [247, 198] on span "risco_pld_minimo" at bounding box center [226, 196] width 46 height 7
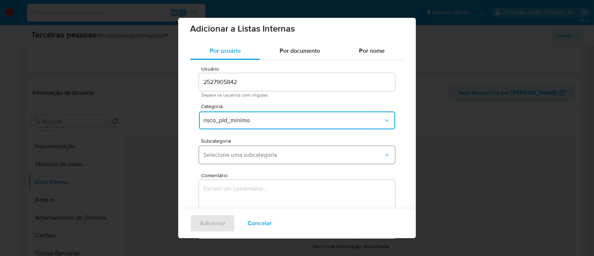
click at [248, 154] on span "Selecione uma subcategoria" at bounding box center [293, 154] width 180 height 7
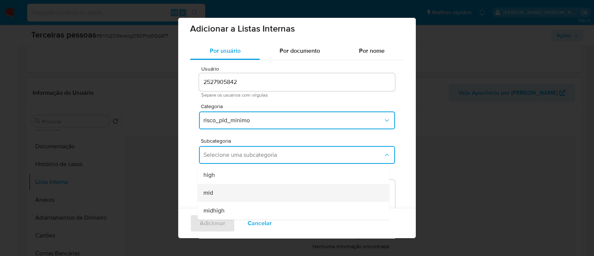
click at [215, 201] on div "mid" at bounding box center [291, 193] width 176 height 18
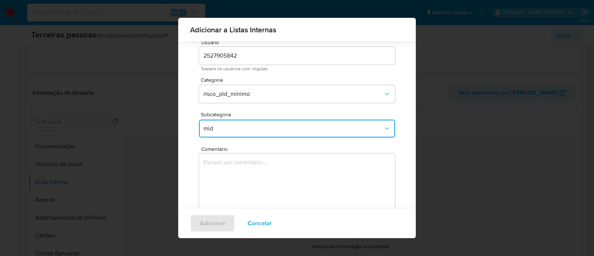
scroll to position [61, 0]
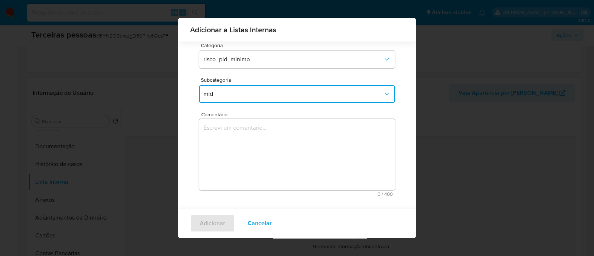
click at [250, 169] on textarea "Comentário" at bounding box center [297, 154] width 196 height 71
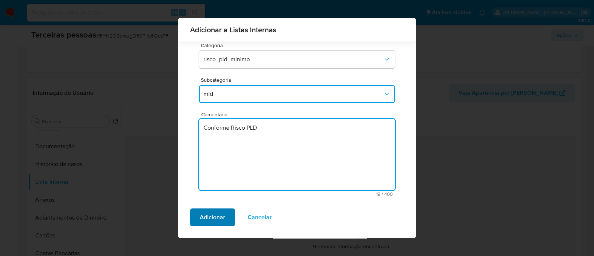
type textarea "Conforme Risco PLD"
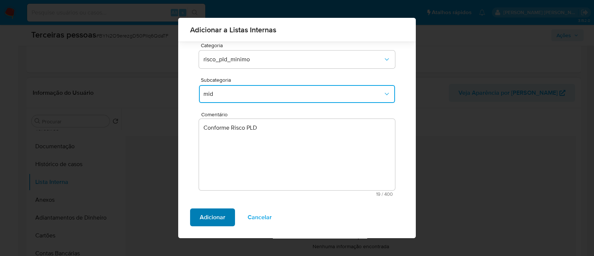
click at [212, 220] on span "Adicionar" at bounding box center [213, 217] width 26 height 16
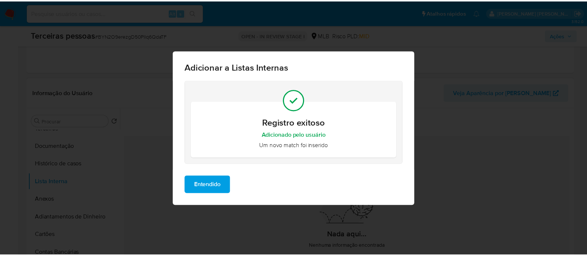
scroll to position [0, 0]
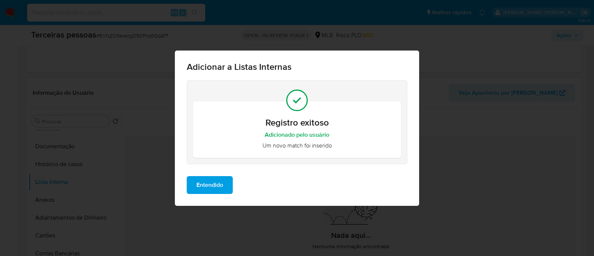
click at [212, 179] on span "Entendido" at bounding box center [209, 185] width 27 height 16
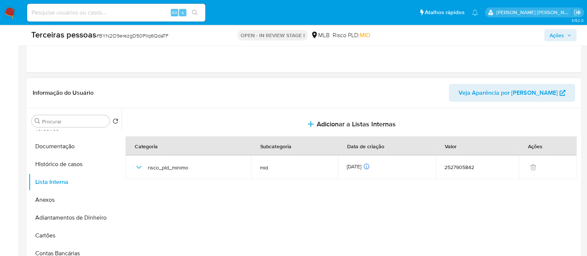
click at [568, 40] on span "Ações" at bounding box center [560, 35] width 22 height 10
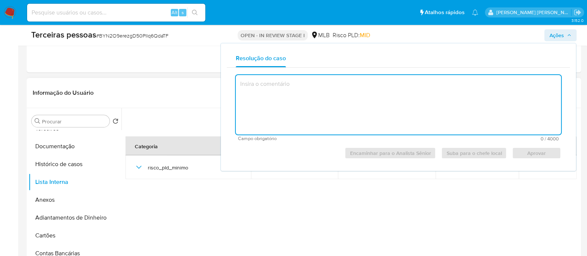
click at [490, 111] on textarea at bounding box center [398, 104] width 325 height 59
type textarea "61.484.735 VICTOR HUGO LUIZ GUIMARAES"
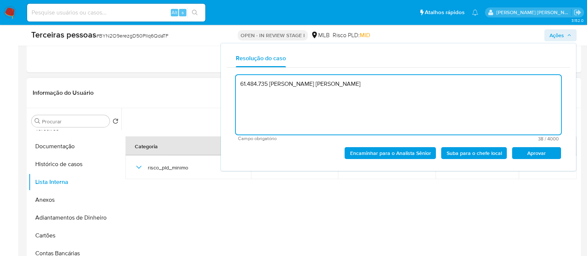
click at [326, 82] on textarea "61.484.735 VICTOR HUGO LUIZ GUIMARAES" at bounding box center [398, 104] width 325 height 59
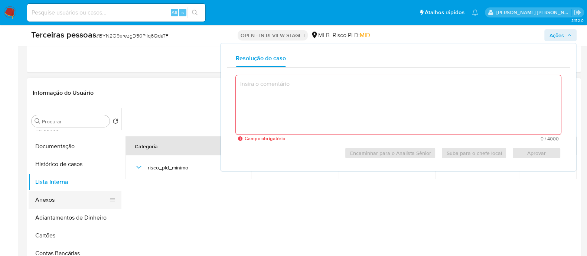
click at [53, 199] on button "Anexos" at bounding box center [72, 200] width 87 height 18
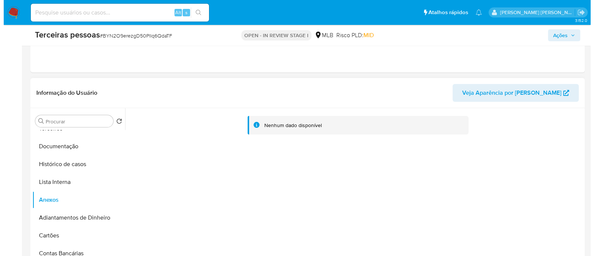
scroll to position [232, 0]
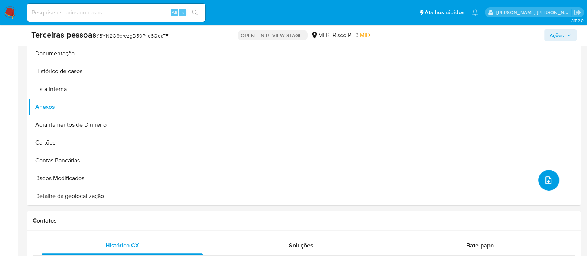
click at [547, 182] on icon "upload-file" at bounding box center [548, 179] width 6 height 7
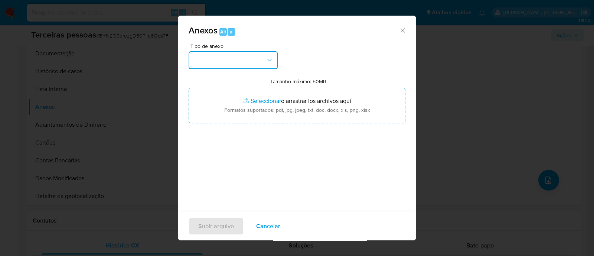
click at [244, 64] on button "button" at bounding box center [233, 60] width 89 height 18
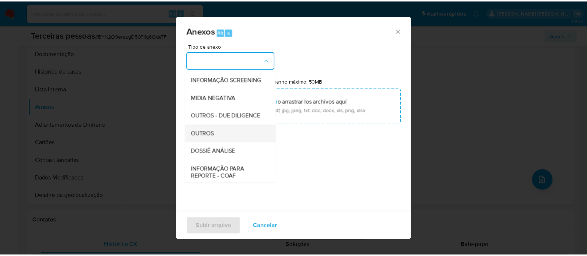
scroll to position [114, 0]
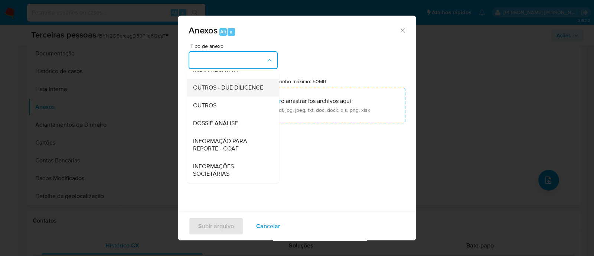
click at [212, 84] on span "OUTROS - DUE DILIGENCE" at bounding box center [228, 87] width 70 height 7
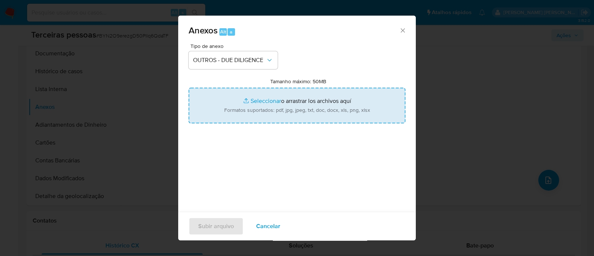
click at [287, 95] on input "Tamanho máximo: 50MB Seleccionar archivos" at bounding box center [297, 106] width 217 height 36
type input "C:\fakepath\Matriz de Risco - 61.484.735 VICTOR HUGO LUIZ GUIMARAES.pdf"
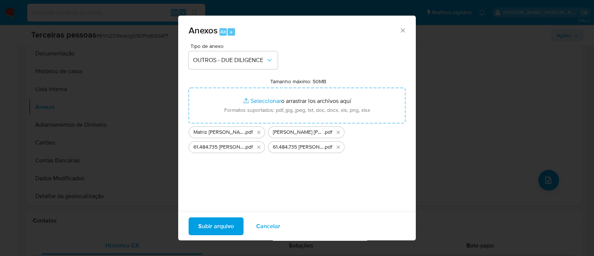
click at [200, 222] on span "Subir arquivo" at bounding box center [216, 226] width 36 height 16
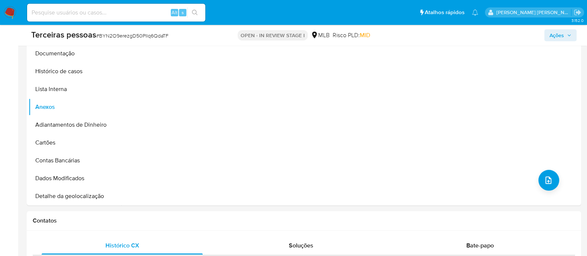
click at [562, 33] on span "Ações" at bounding box center [556, 35] width 14 height 12
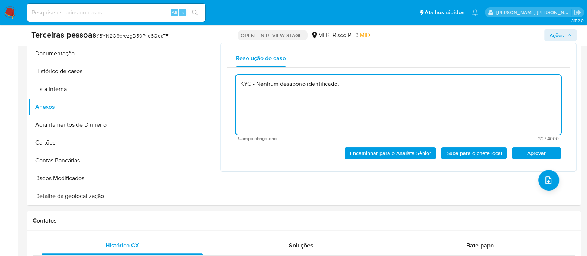
click at [520, 153] on span "Aprovar" at bounding box center [536, 153] width 39 height 10
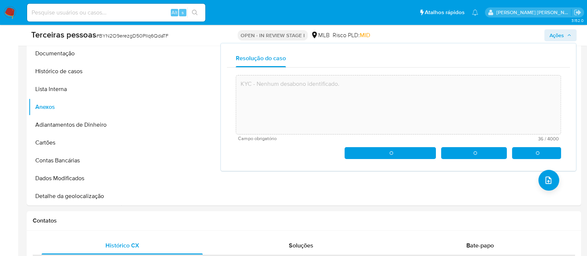
type textarea "KYC - Nenhum desabono identificado."
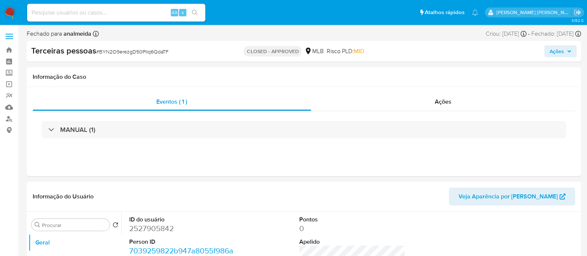
select select "10"
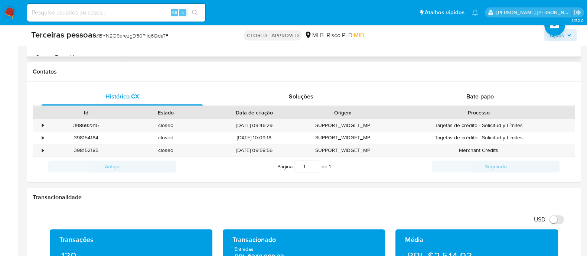
scroll to position [92, 0]
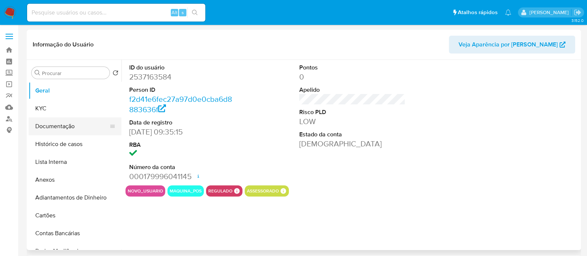
select select "10"
click at [60, 155] on button "Lista Interna" at bounding box center [72, 162] width 87 height 18
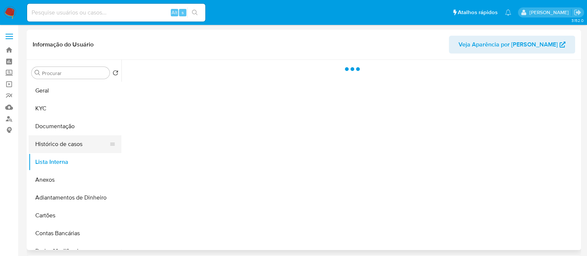
click at [67, 138] on button "Histórico de casos" at bounding box center [72, 144] width 87 height 18
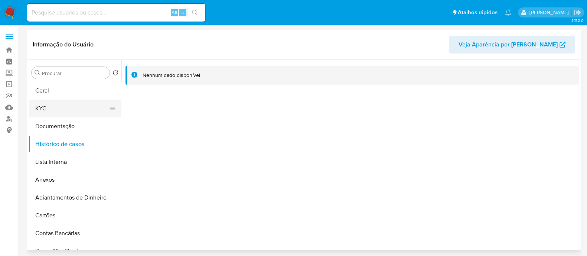
click at [56, 109] on button "KYC" at bounding box center [72, 108] width 87 height 18
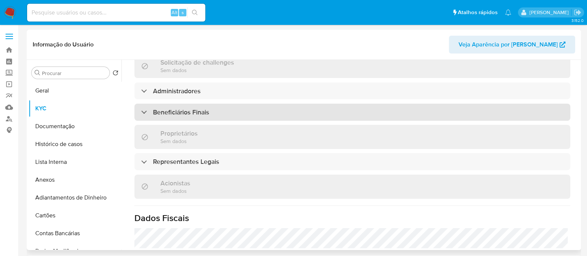
click at [245, 111] on div "Beneficiários Finais" at bounding box center [352, 112] width 436 height 17
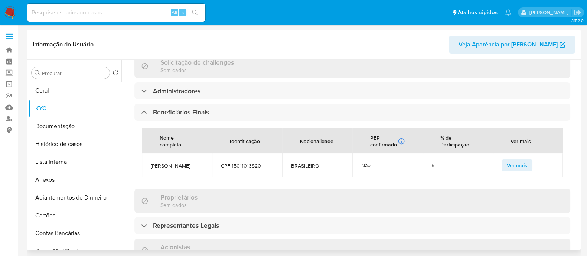
scroll to position [469, 0]
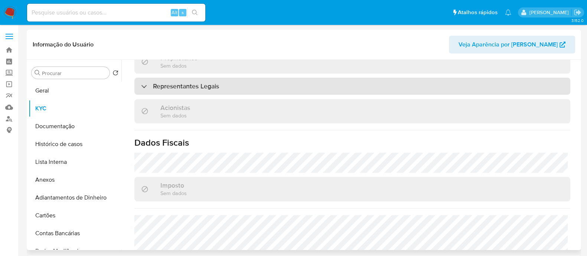
click at [178, 90] on h3 "Representantes Legais" at bounding box center [186, 86] width 66 height 8
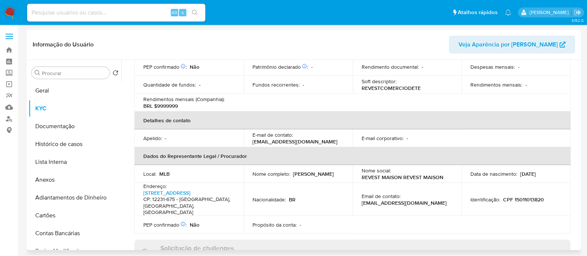
scroll to position [0, 0]
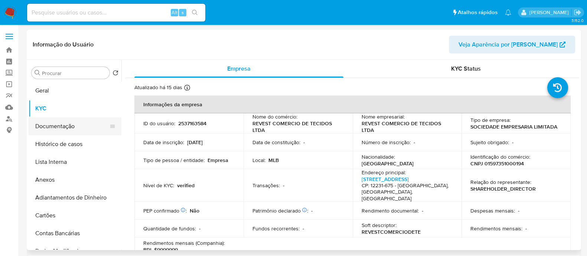
click at [65, 129] on button "Documentação" at bounding box center [72, 126] width 87 height 18
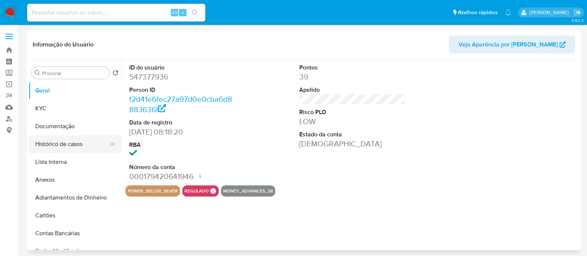
click at [71, 147] on button "Histórico de casos" at bounding box center [72, 144] width 87 height 18
select select "10"
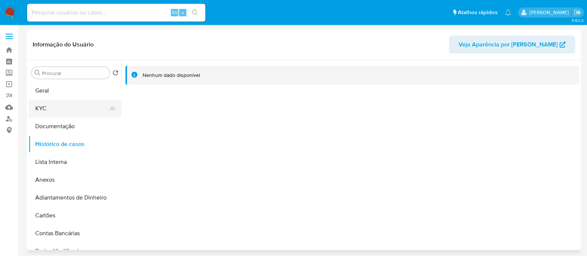
drag, startPoint x: 44, startPoint y: 105, endPoint x: 74, endPoint y: 105, distance: 29.3
click at [44, 105] on button "KYC" at bounding box center [72, 108] width 87 height 18
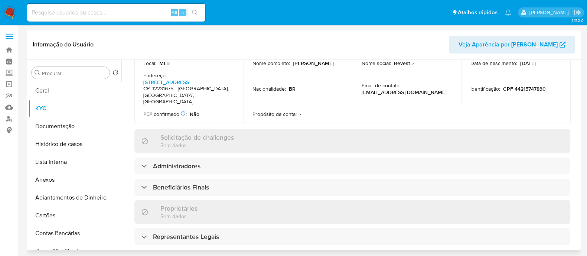
scroll to position [324, 0]
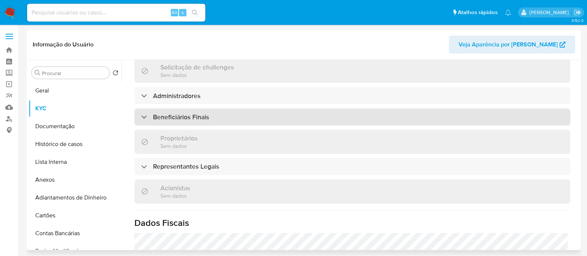
click at [267, 112] on div "Beneficiários Finais" at bounding box center [352, 116] width 436 height 17
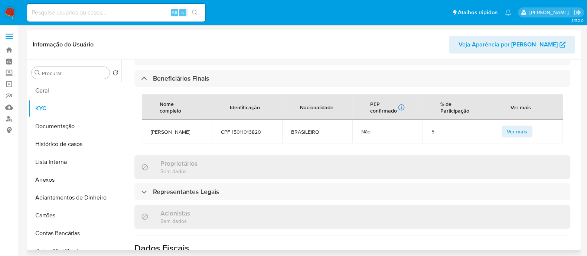
scroll to position [301, 0]
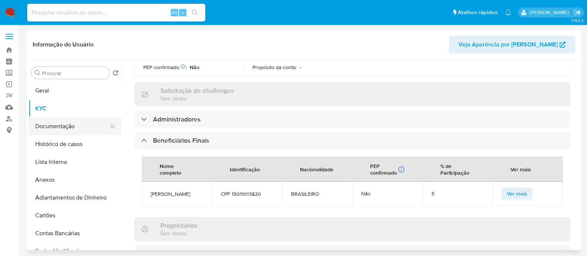
click at [63, 129] on button "Documentação" at bounding box center [72, 126] width 87 height 18
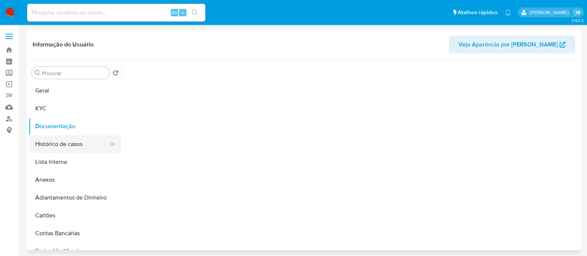
scroll to position [0, 0]
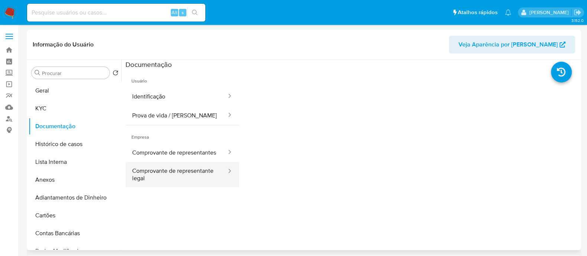
click at [196, 184] on button "Comprovante de representante legal" at bounding box center [176, 174] width 102 height 25
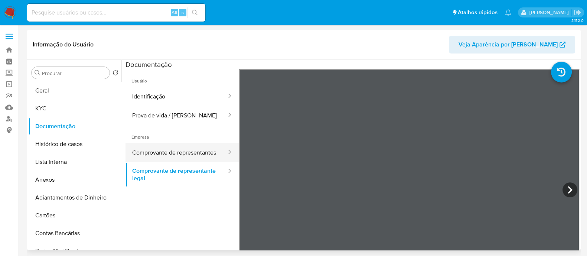
click at [172, 153] on button "Comprovante de representantes" at bounding box center [176, 152] width 102 height 19
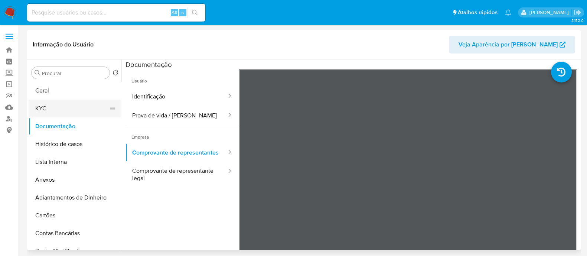
click at [50, 107] on button "KYC" at bounding box center [72, 108] width 87 height 18
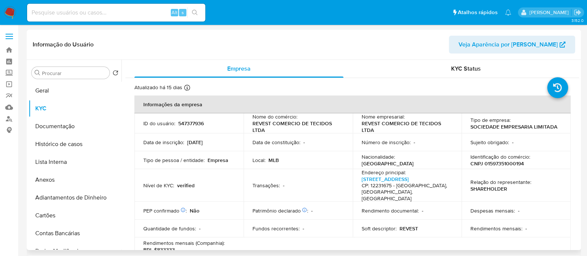
click at [301, 148] on td "Data de constituição : -" at bounding box center [298, 142] width 109 height 18
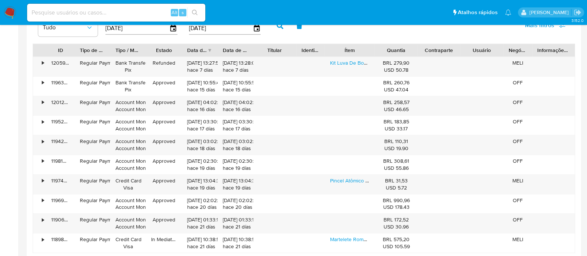
scroll to position [745, 0]
